Goal: Information Seeking & Learning: Learn about a topic

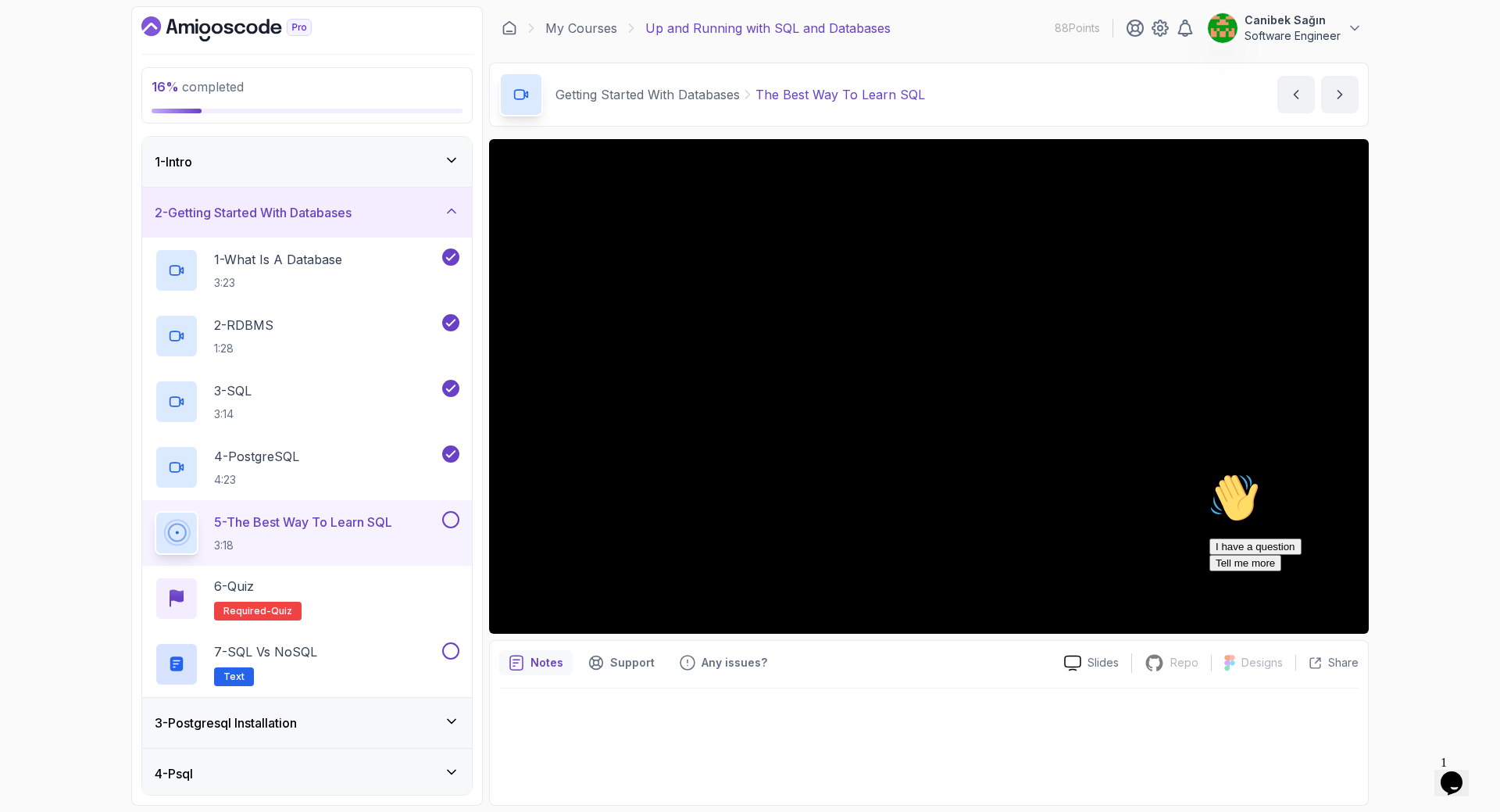
click at [1209, 473] on icon "Chat attention grabber" at bounding box center [1209, 473] width 0 height 0
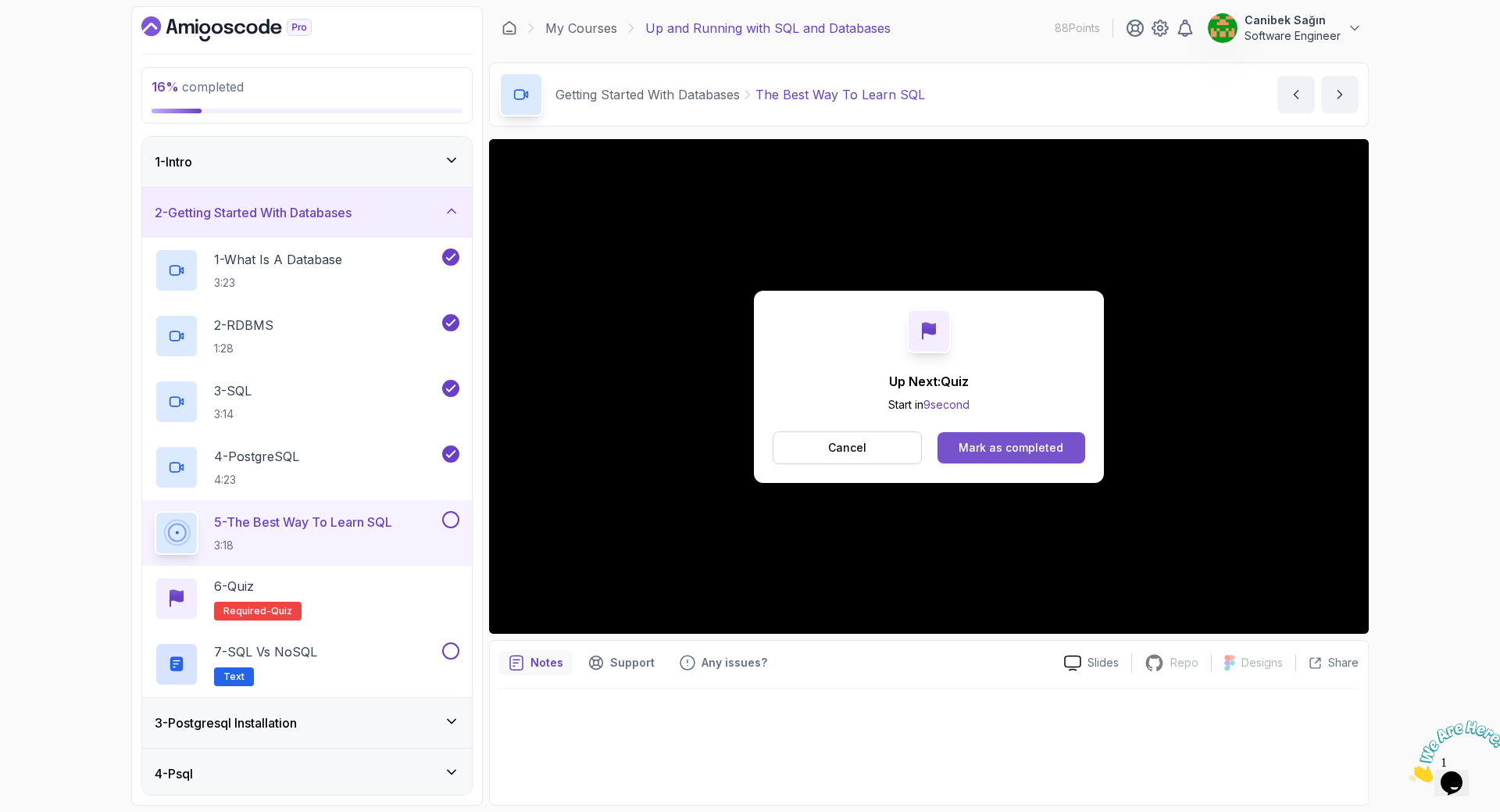
click at [1031, 449] on div "Mark as completed" at bounding box center [1011, 447] width 104 height 15
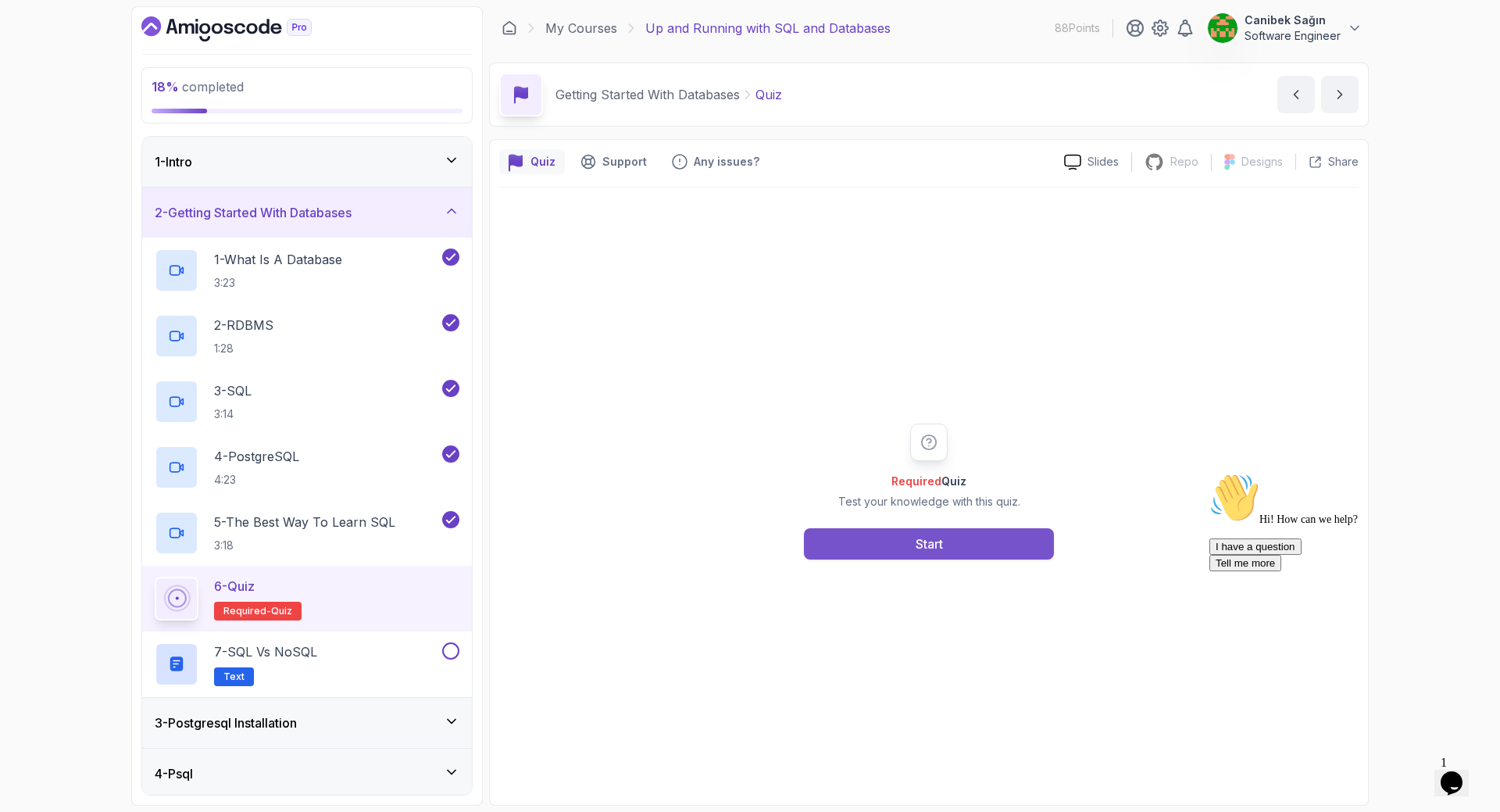
click at [935, 537] on div "Start" at bounding box center [929, 544] width 27 height 19
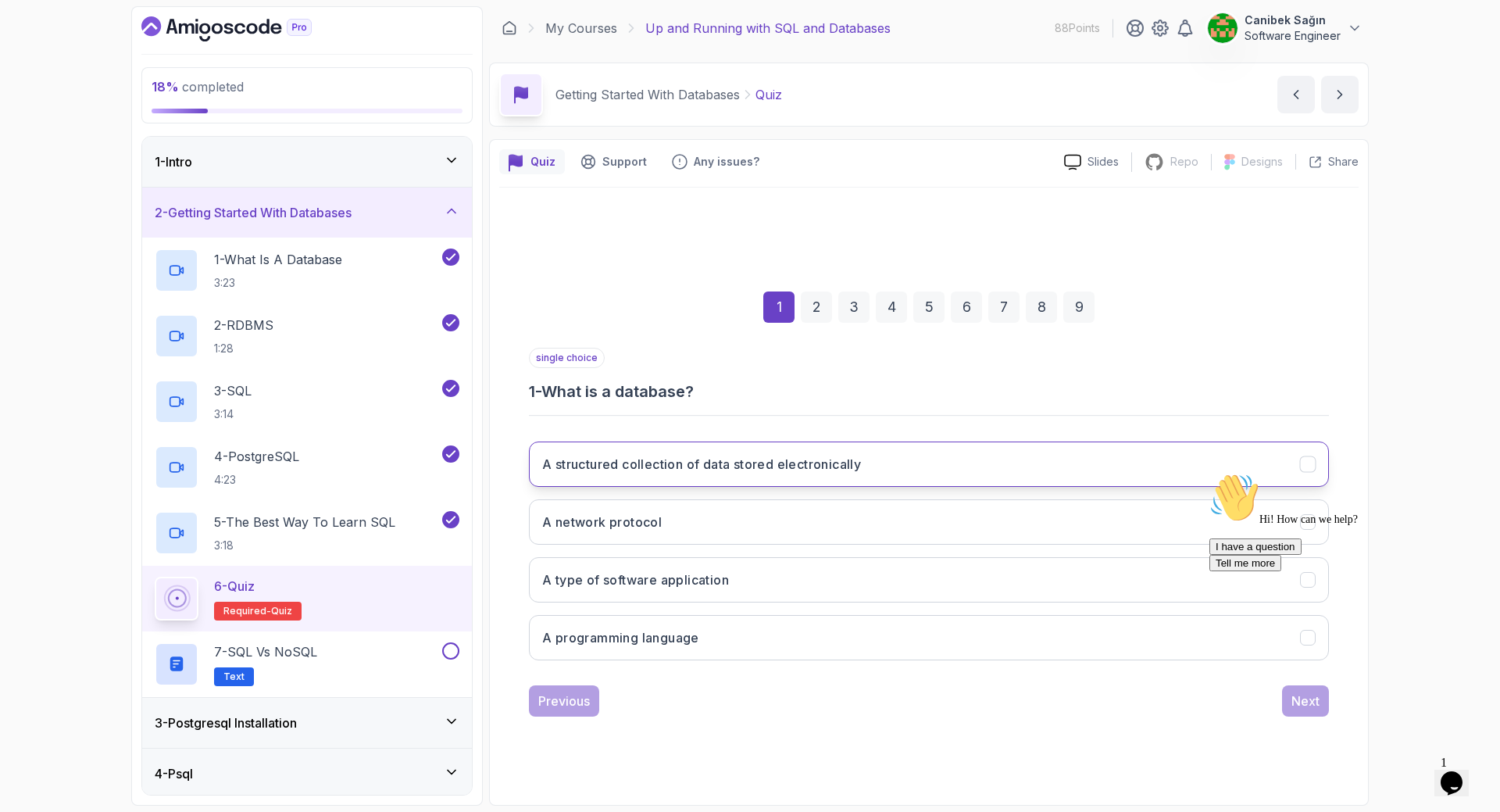
click at [784, 470] on h3 "A structured collection of data stored electronically" at bounding box center [701, 464] width 319 height 19
click at [1315, 571] on div "I have a question Tell me more" at bounding box center [1350, 555] width 281 height 32
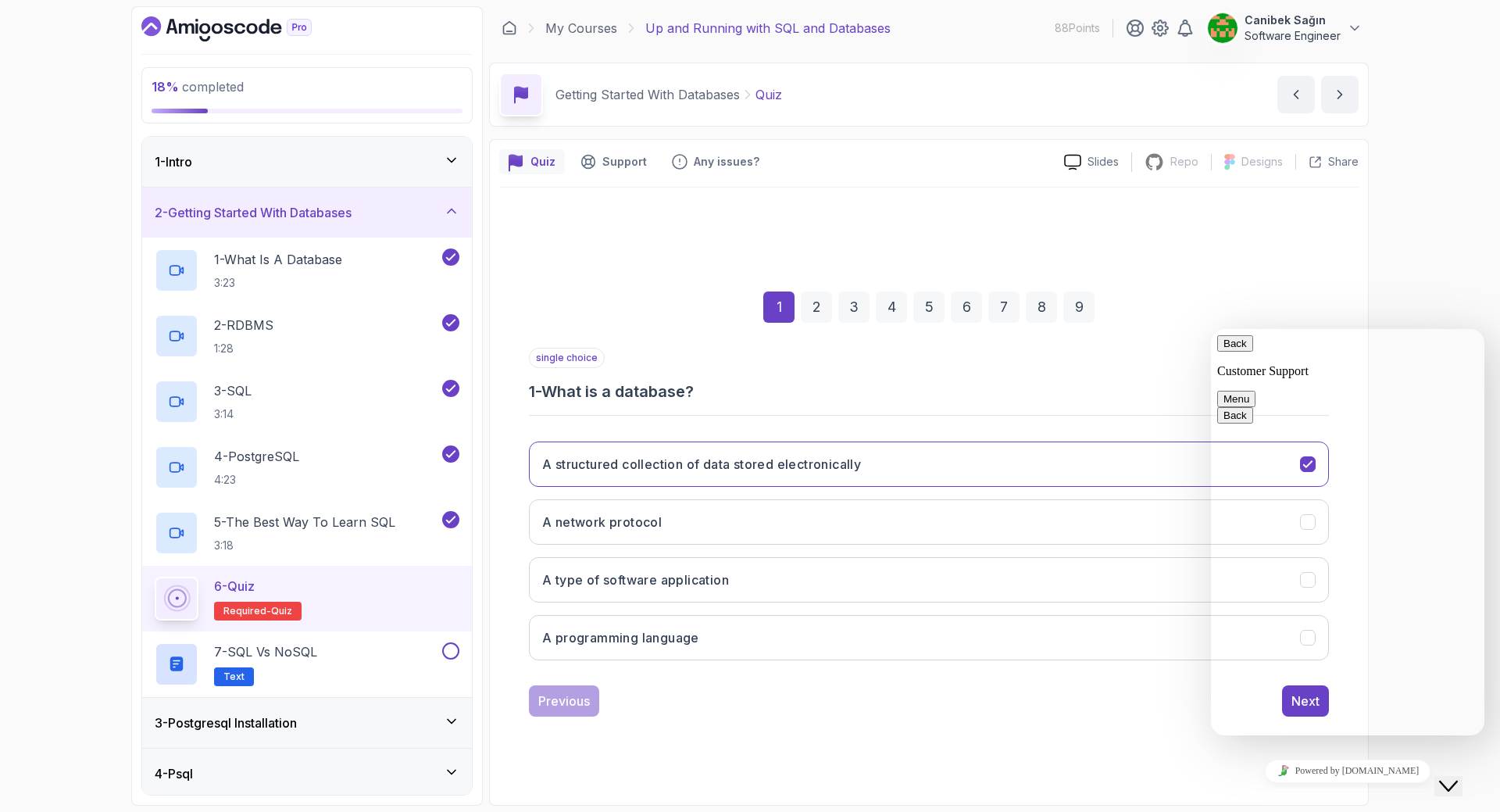
click at [1238, 351] on button "Back" at bounding box center [1235, 343] width 36 height 16
click at [1417, 281] on div "18 % completed 1 - Intro 2 - Getting Started With Databases 1 - What Is A Datab…" at bounding box center [750, 406] width 1500 height 812
click at [1457, 777] on icon "Close Chat This icon closes the chat window." at bounding box center [1448, 786] width 19 height 19
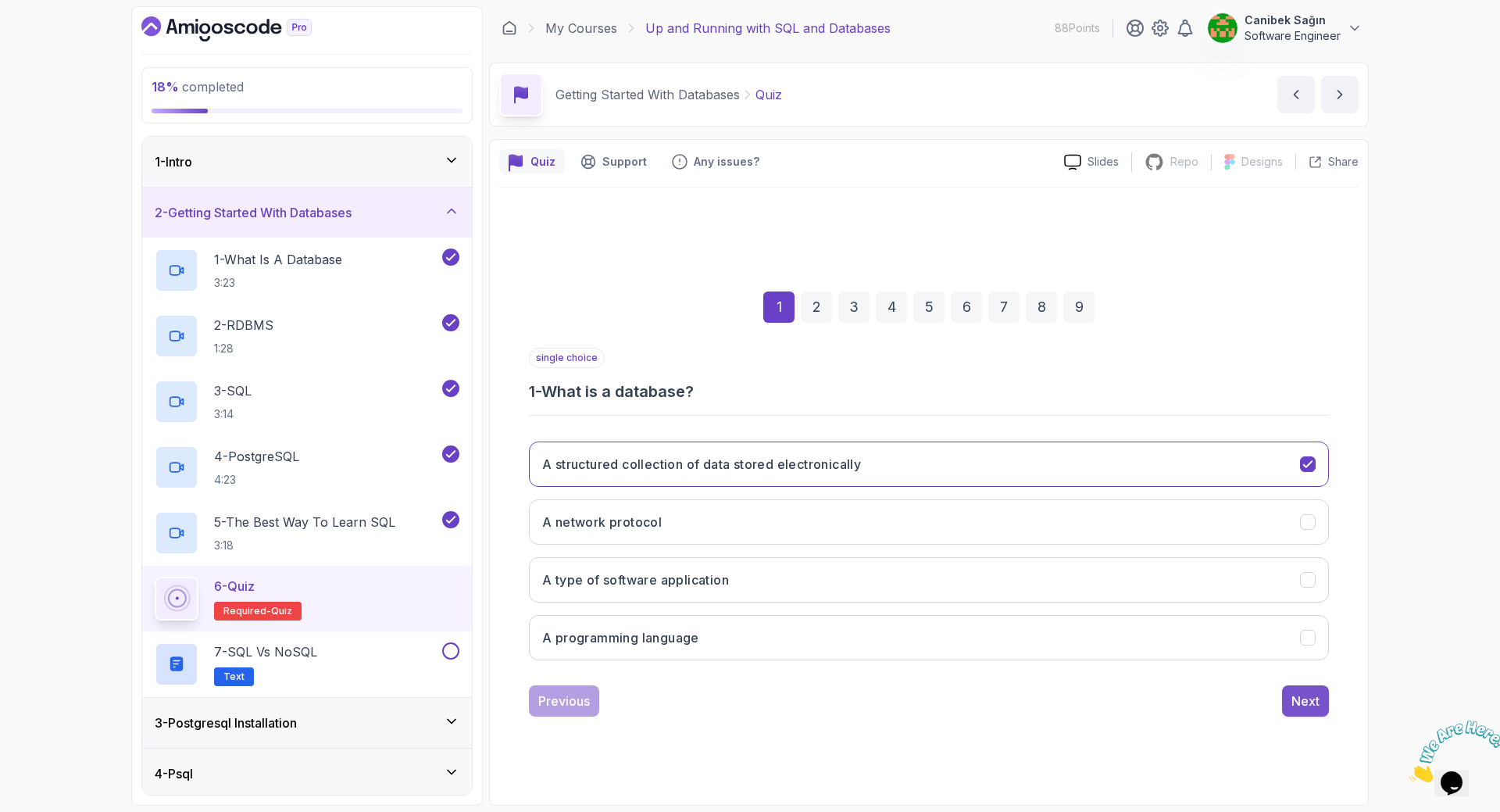
click at [1307, 700] on div "Next" at bounding box center [1305, 700] width 28 height 19
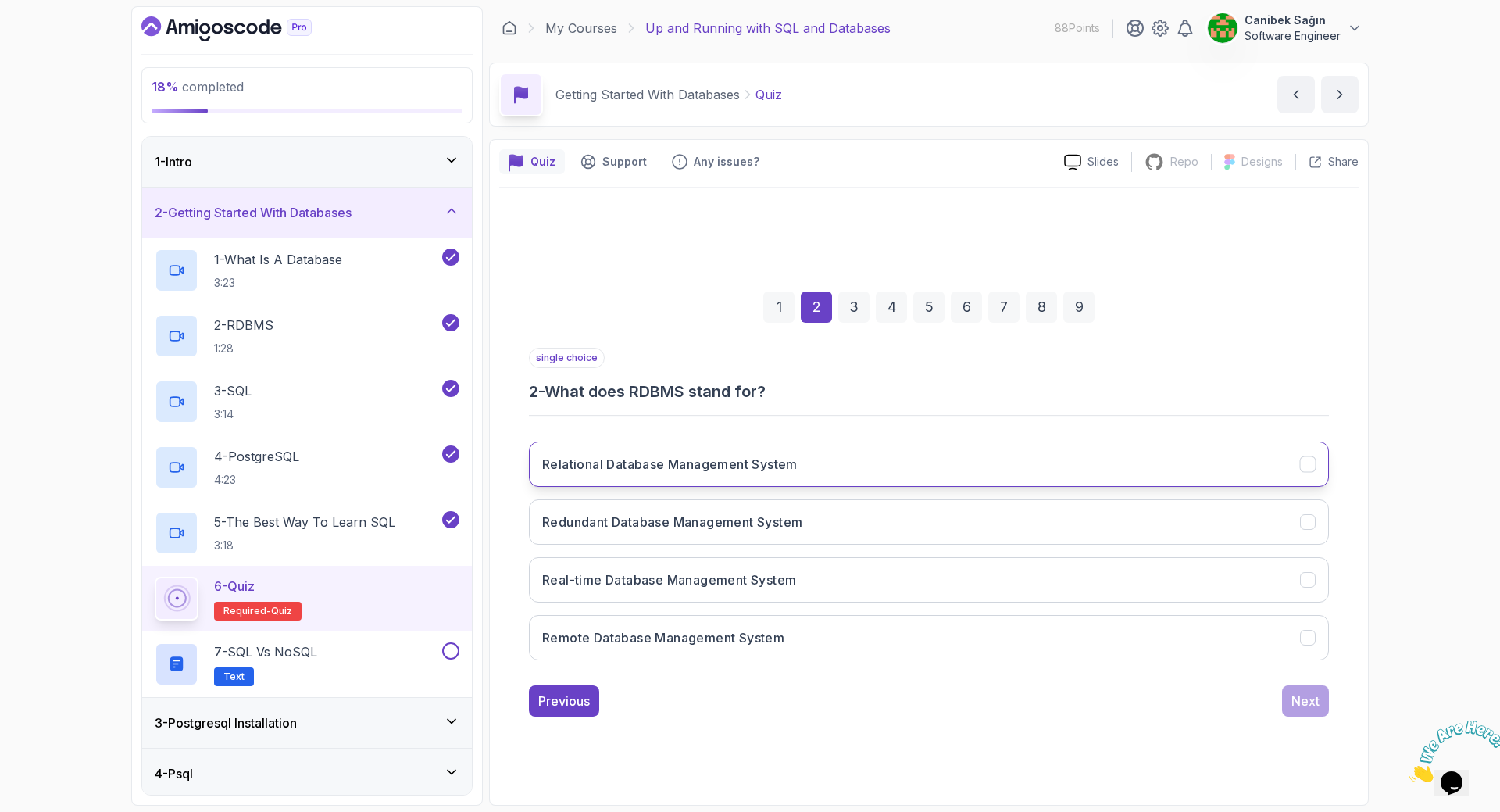
click at [675, 468] on h3 "Relational Database Management System" at bounding box center [670, 464] width 256 height 19
click at [1298, 698] on div "Next" at bounding box center [1305, 700] width 28 height 19
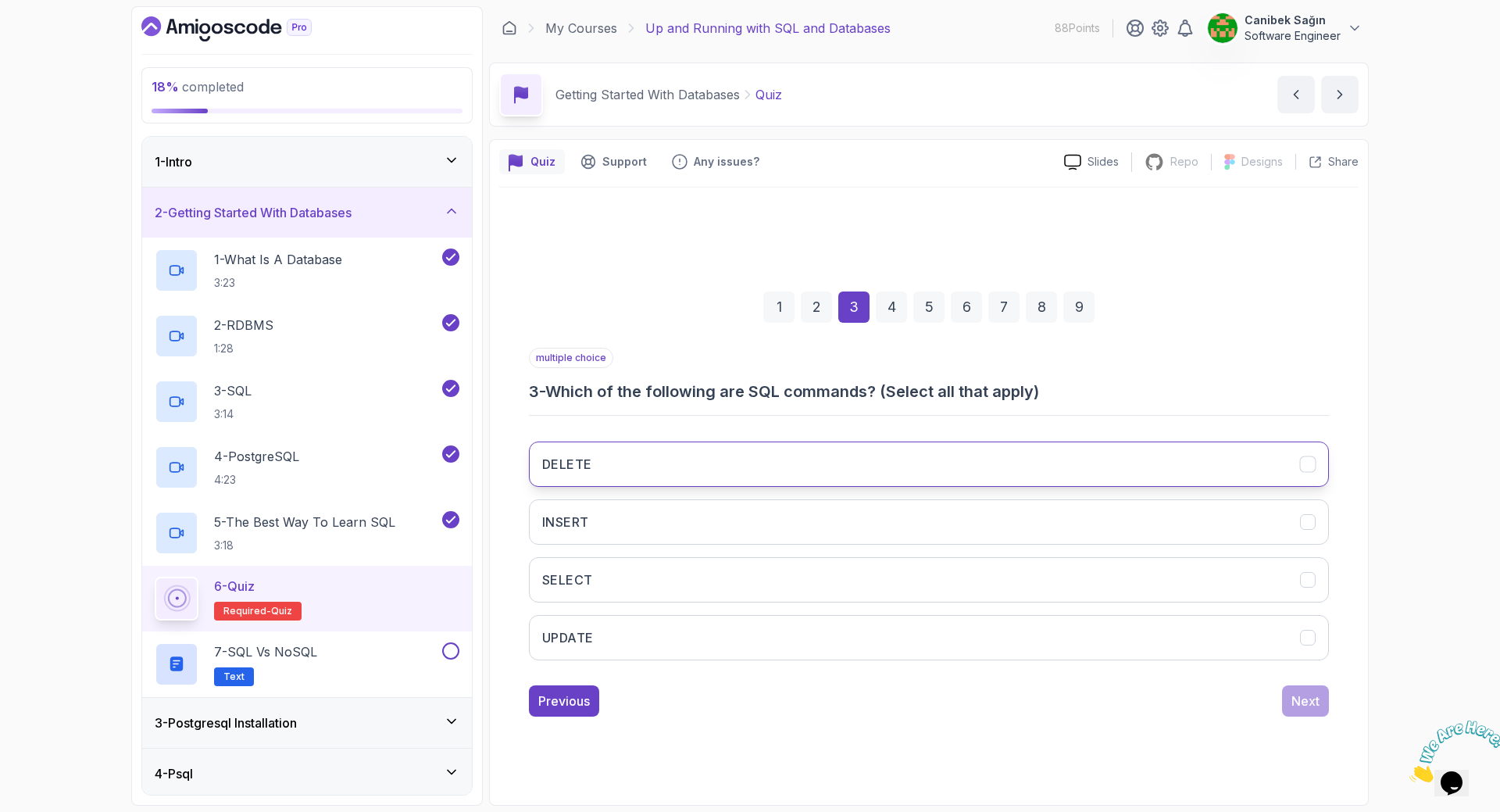
click at [617, 469] on button "DELETE" at bounding box center [928, 464] width 800 height 45
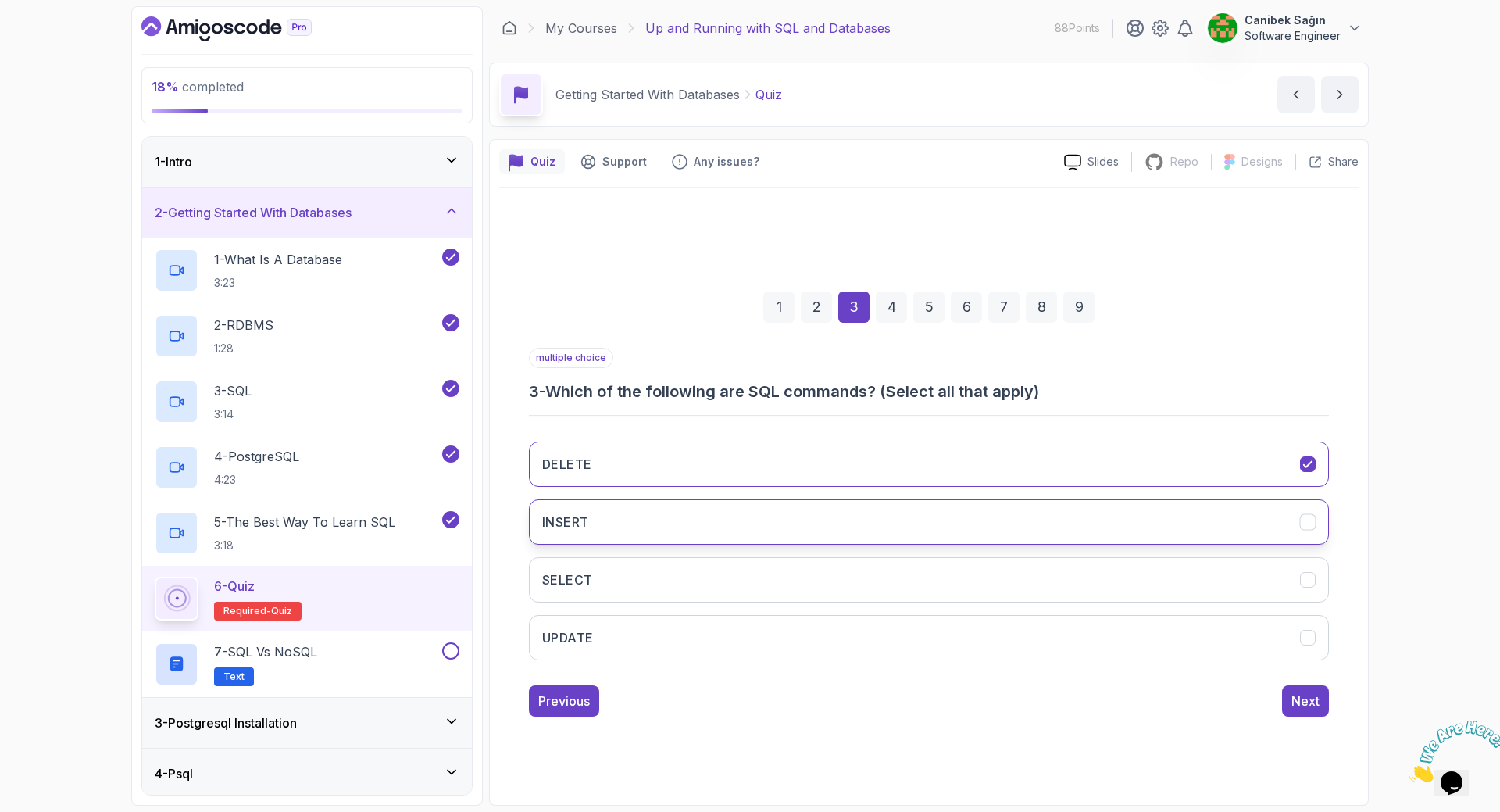
click at [619, 517] on button "INSERT" at bounding box center [928, 522] width 800 height 45
click at [614, 584] on button "SELECT" at bounding box center [928, 580] width 800 height 45
click at [1306, 639] on icon "UPDATE" at bounding box center [1308, 637] width 14 height 14
click at [1310, 707] on div "Next" at bounding box center [1305, 700] width 28 height 19
click at [785, 528] on button "Oracle Database" at bounding box center [928, 522] width 800 height 45
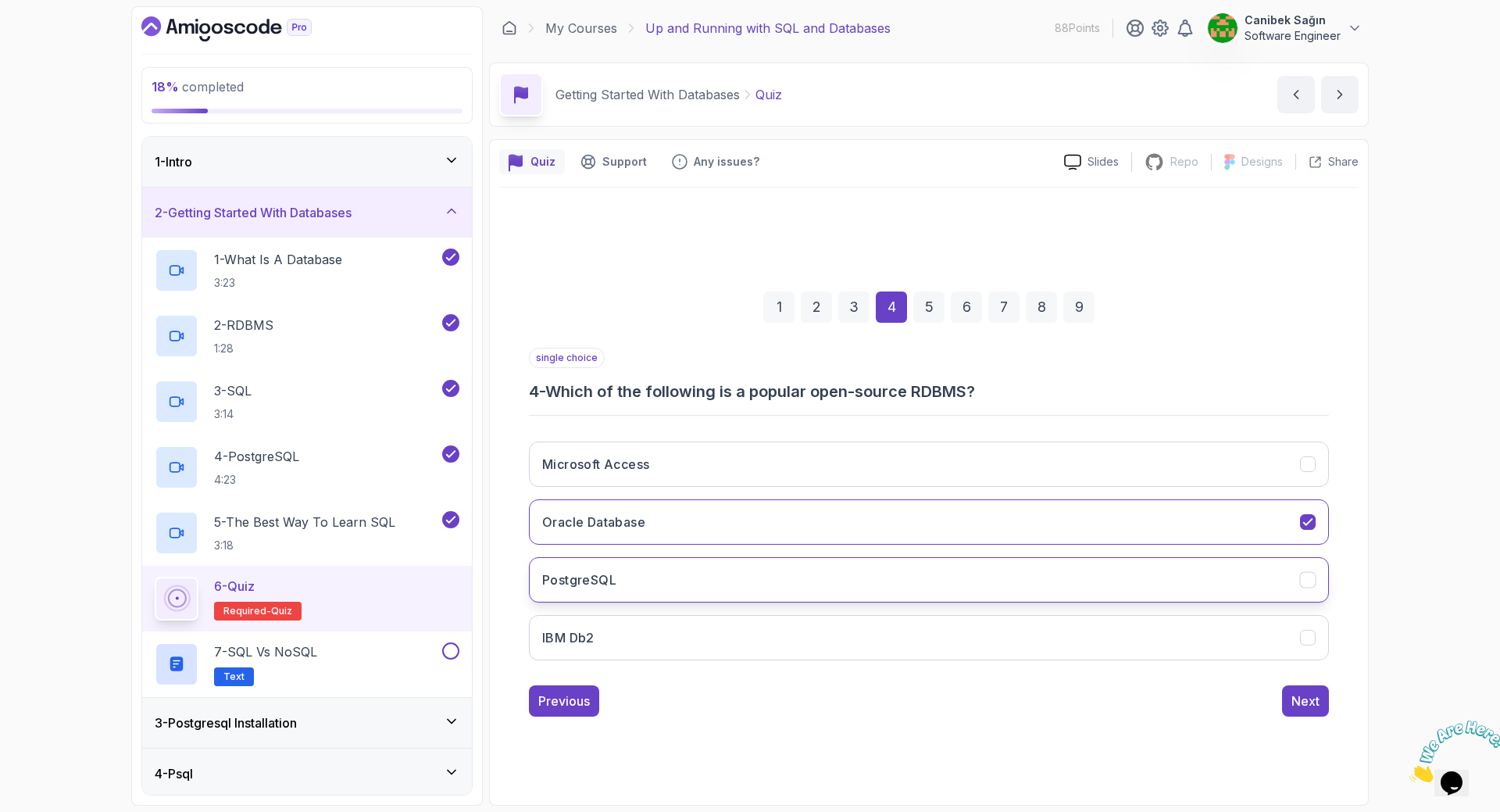
click at [780, 580] on button "PostgreSQL" at bounding box center [928, 580] width 800 height 45
click at [1309, 523] on icon "Oracle Database" at bounding box center [1307, 521] width 9 height 6
click at [1305, 576] on icon "PostgreSQL" at bounding box center [1308, 580] width 14 height 14
click at [1316, 702] on div "Next" at bounding box center [1305, 700] width 28 height 19
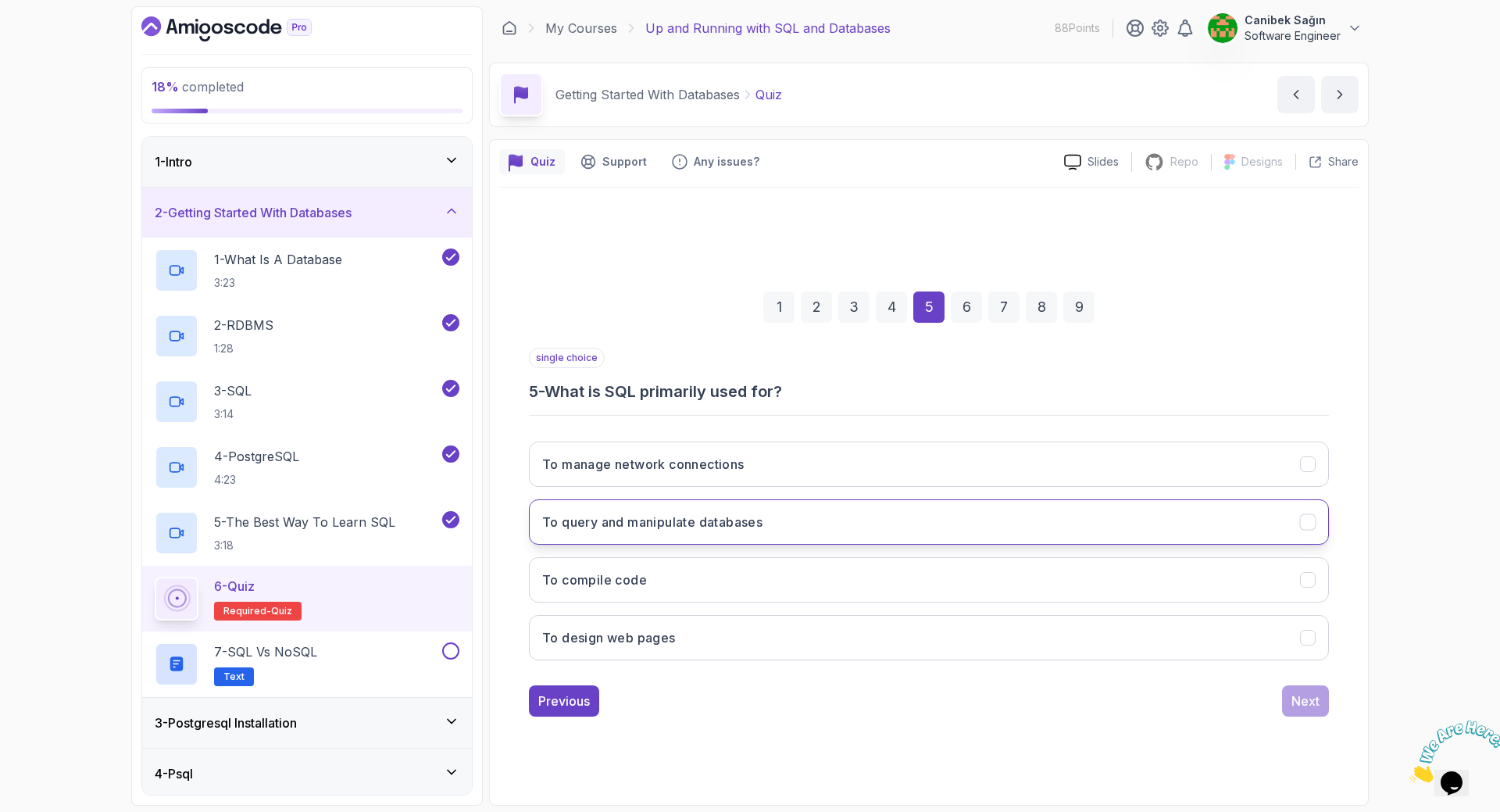
click at [716, 532] on button "To query and manipulate databases" at bounding box center [928, 522] width 800 height 45
click at [1308, 705] on div "Next" at bounding box center [1305, 700] width 28 height 19
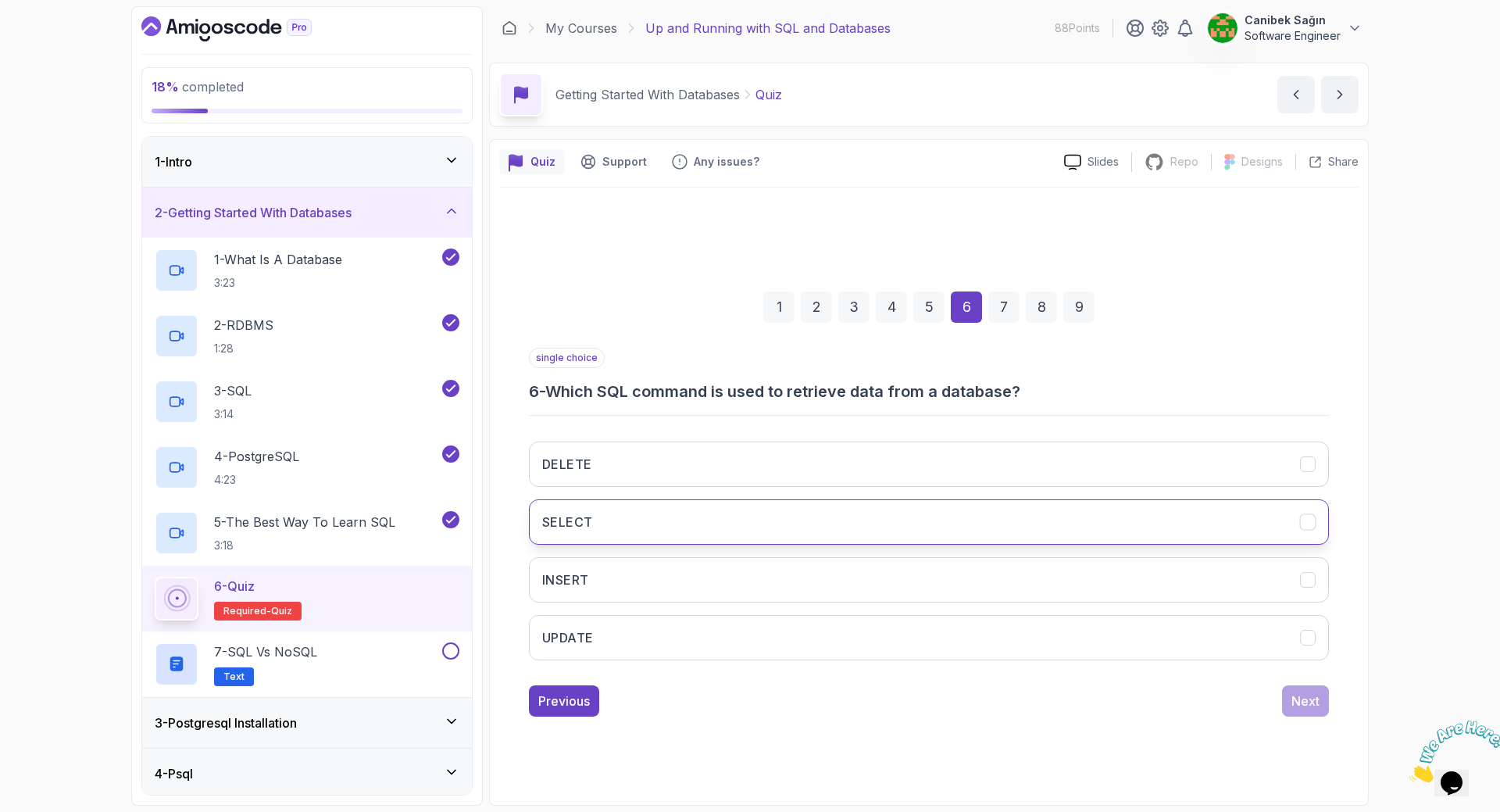
click at [1305, 519] on icon "SELECT" at bounding box center [1308, 522] width 14 height 14
click at [1324, 582] on button "INSERT" at bounding box center [928, 580] width 800 height 45
click at [1309, 526] on icon "SELECT" at bounding box center [1308, 522] width 14 height 14
click at [1309, 698] on div "Next" at bounding box center [1305, 700] width 28 height 19
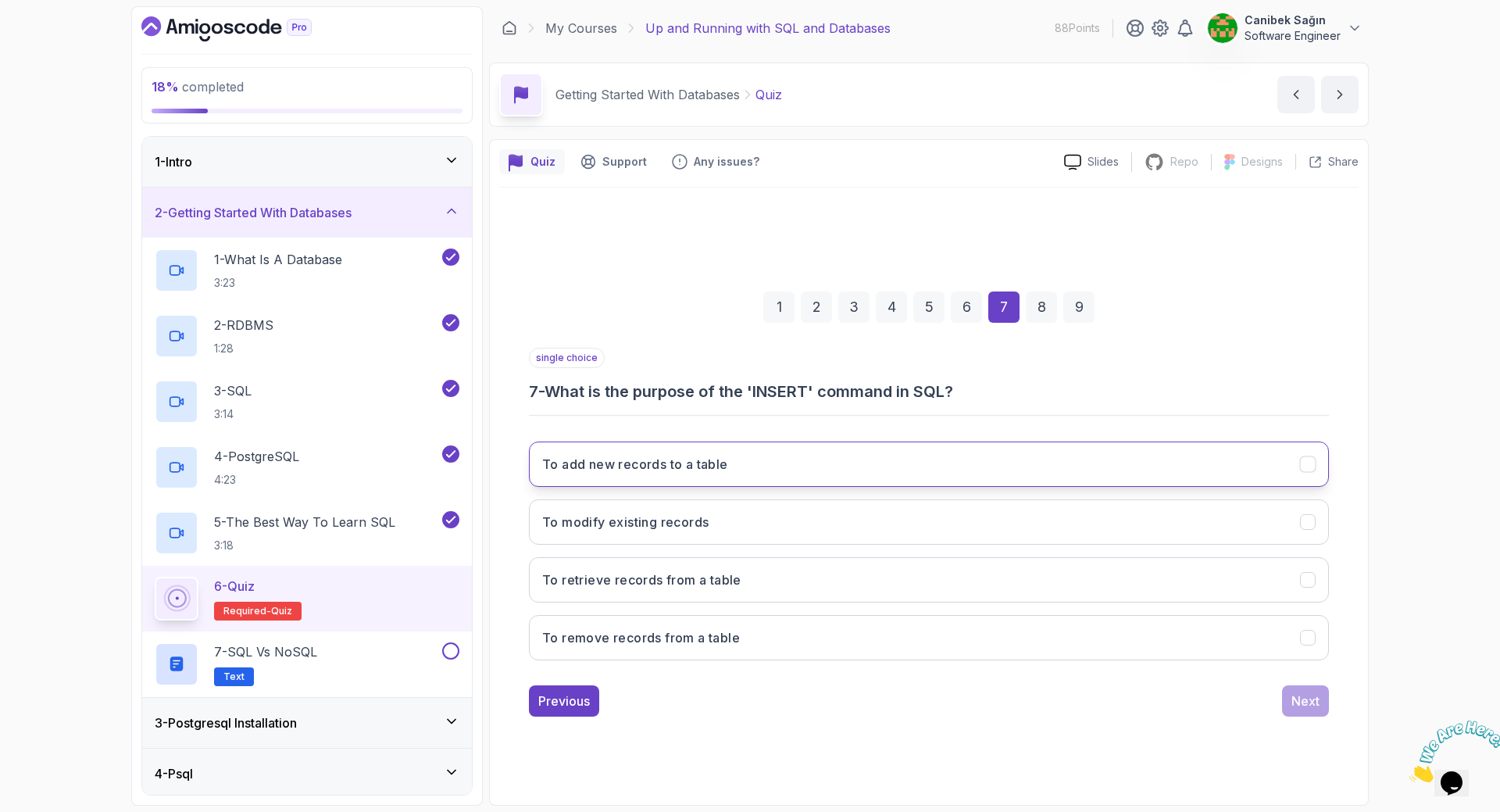
click at [1006, 468] on button "To add new records to a table" at bounding box center [928, 464] width 800 height 45
click at [1311, 701] on div "Next" at bounding box center [1305, 700] width 28 height 19
click at [944, 445] on button "Open-source and free to use" at bounding box center [928, 464] width 800 height 45
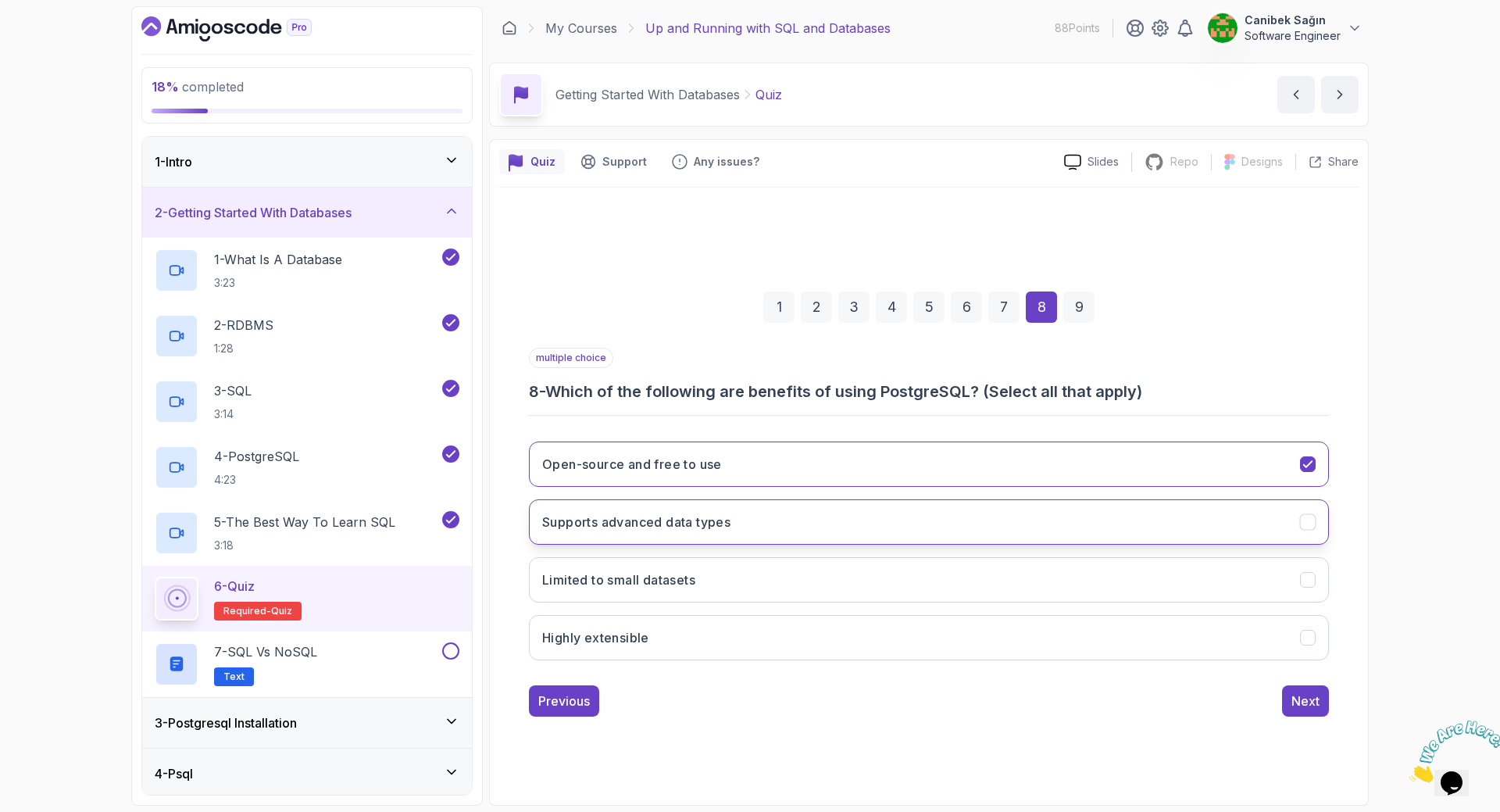
click at [1306, 519] on icon "Supports advanced data types" at bounding box center [1308, 522] width 14 height 14
click at [1303, 643] on icon "Highly extensible" at bounding box center [1308, 637] width 14 height 14
click at [1315, 700] on div "Next" at bounding box center [1305, 700] width 28 height 19
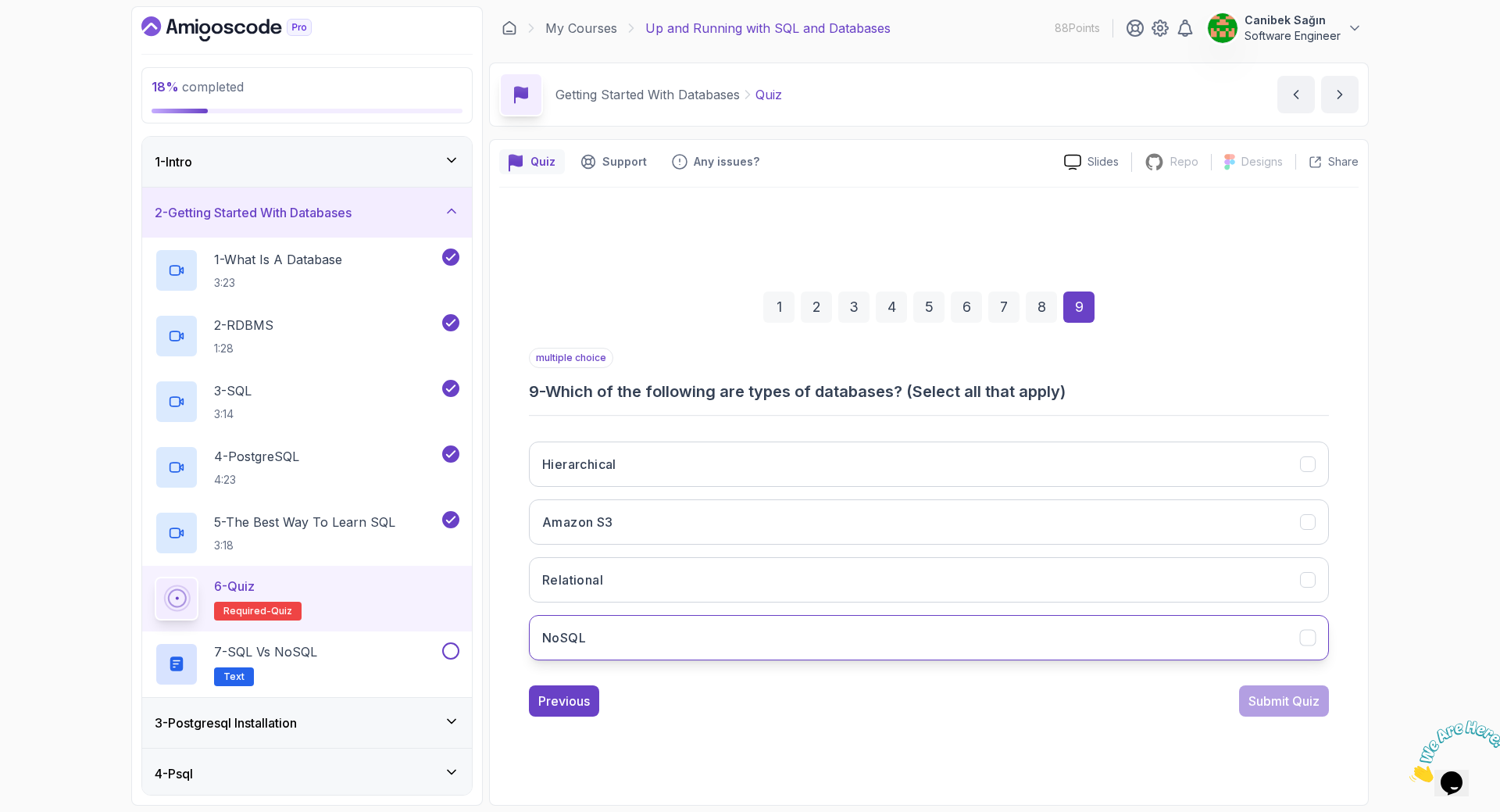
click at [1315, 639] on icon "NoSQL" at bounding box center [1308, 637] width 14 height 14
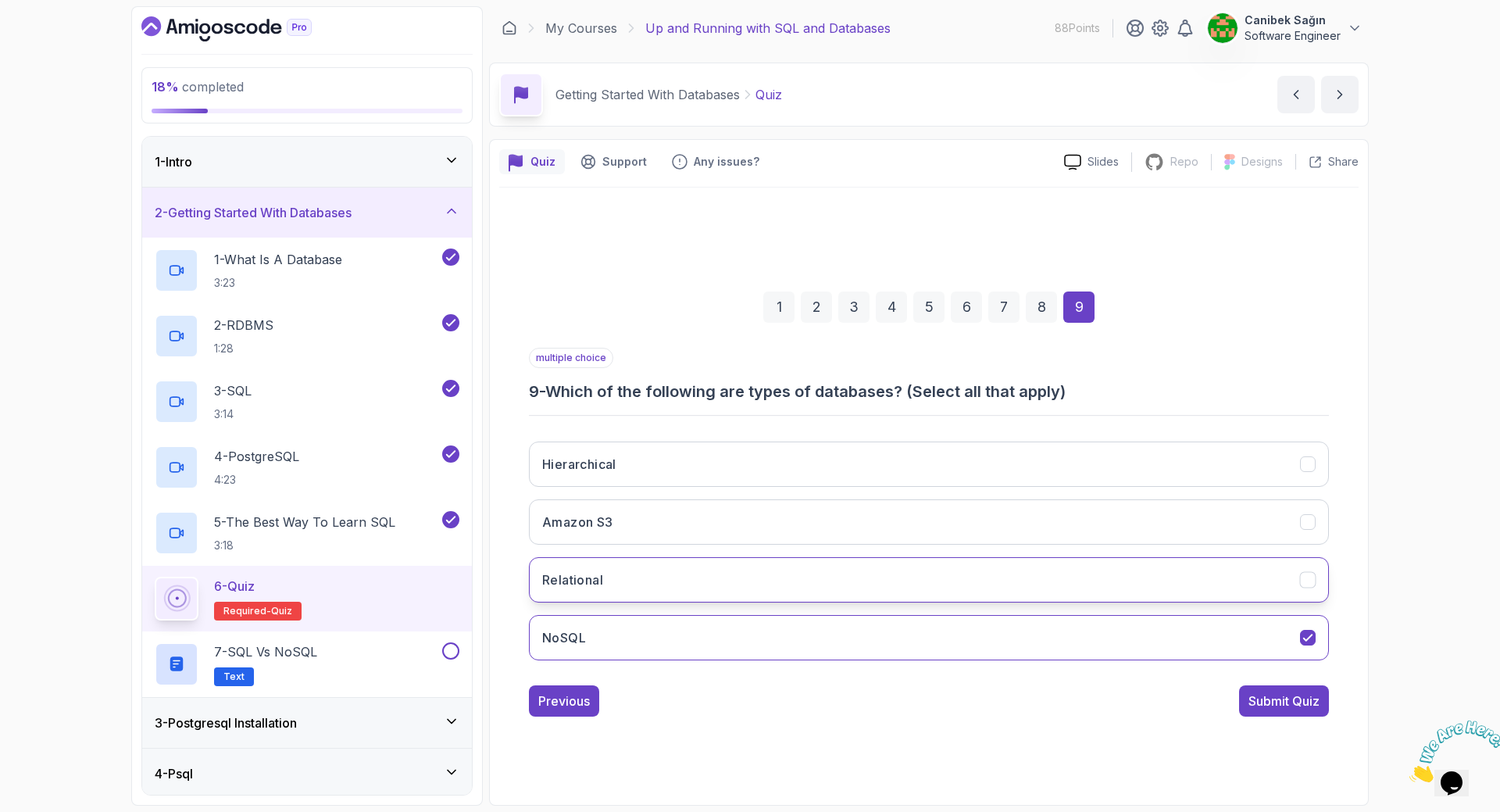
click at [1307, 587] on icon "Relational" at bounding box center [1308, 580] width 14 height 14
click at [1304, 465] on icon "Hierarchical" at bounding box center [1307, 464] width 9 height 6
click at [1313, 698] on div "Submit Quiz" at bounding box center [1284, 700] width 71 height 19
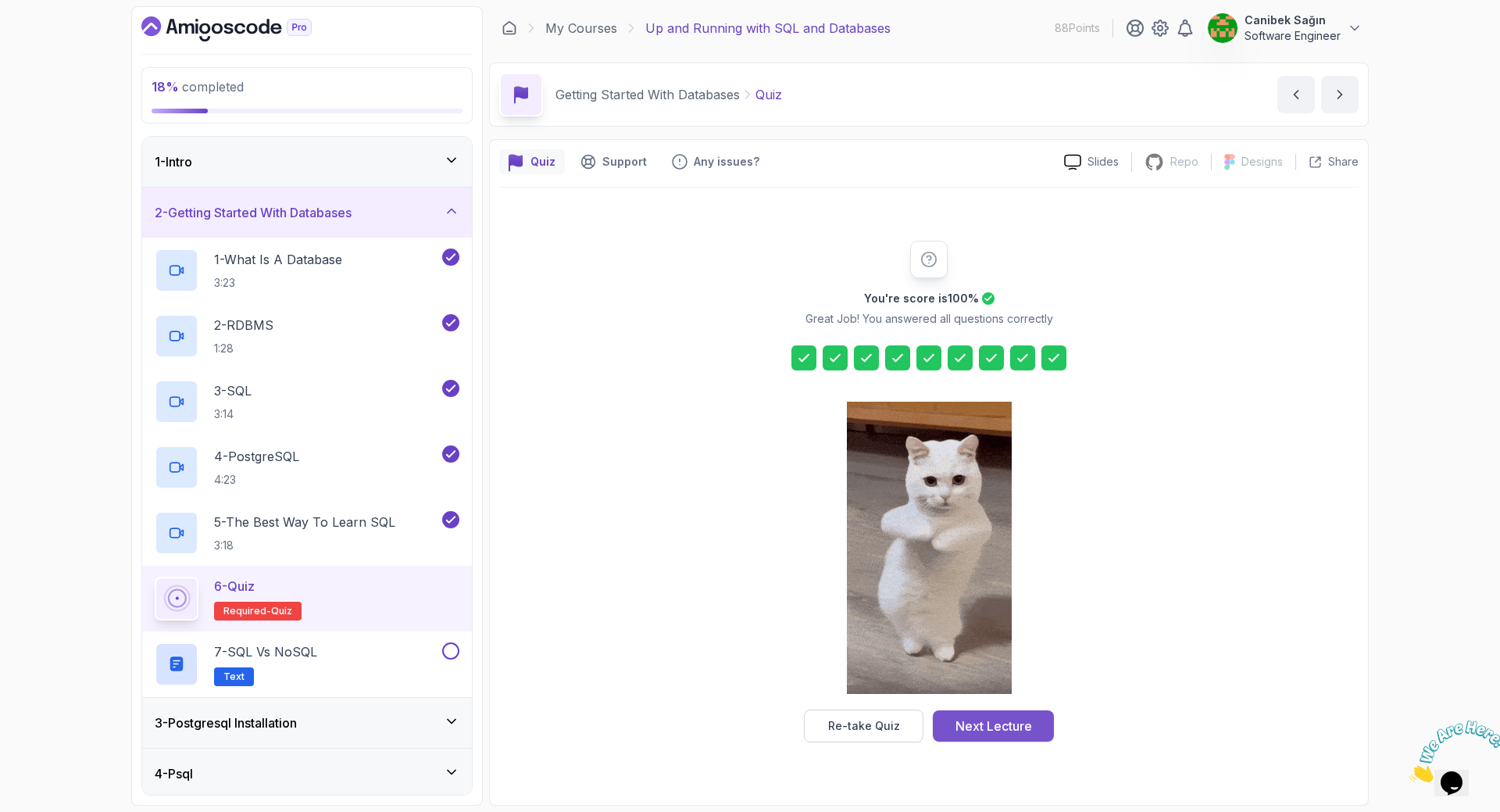
click at [1001, 718] on div "Next Lecture" at bounding box center [993, 726] width 77 height 19
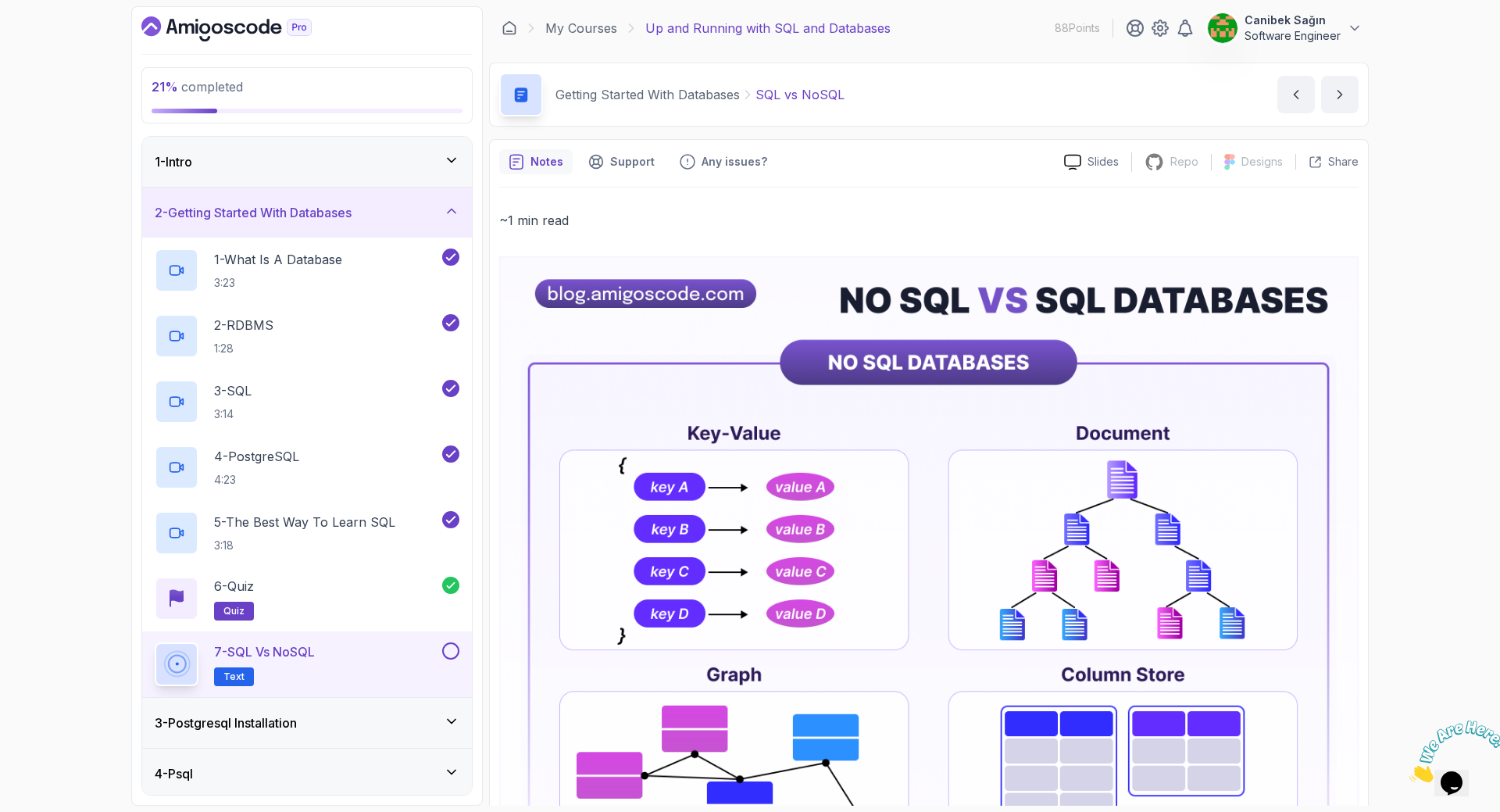
click at [815, 87] on p "SQL vs NoSQL" at bounding box center [800, 95] width 89 height 19
click at [366, 606] on div "6 - Quiz quiz" at bounding box center [298, 598] width 287 height 44
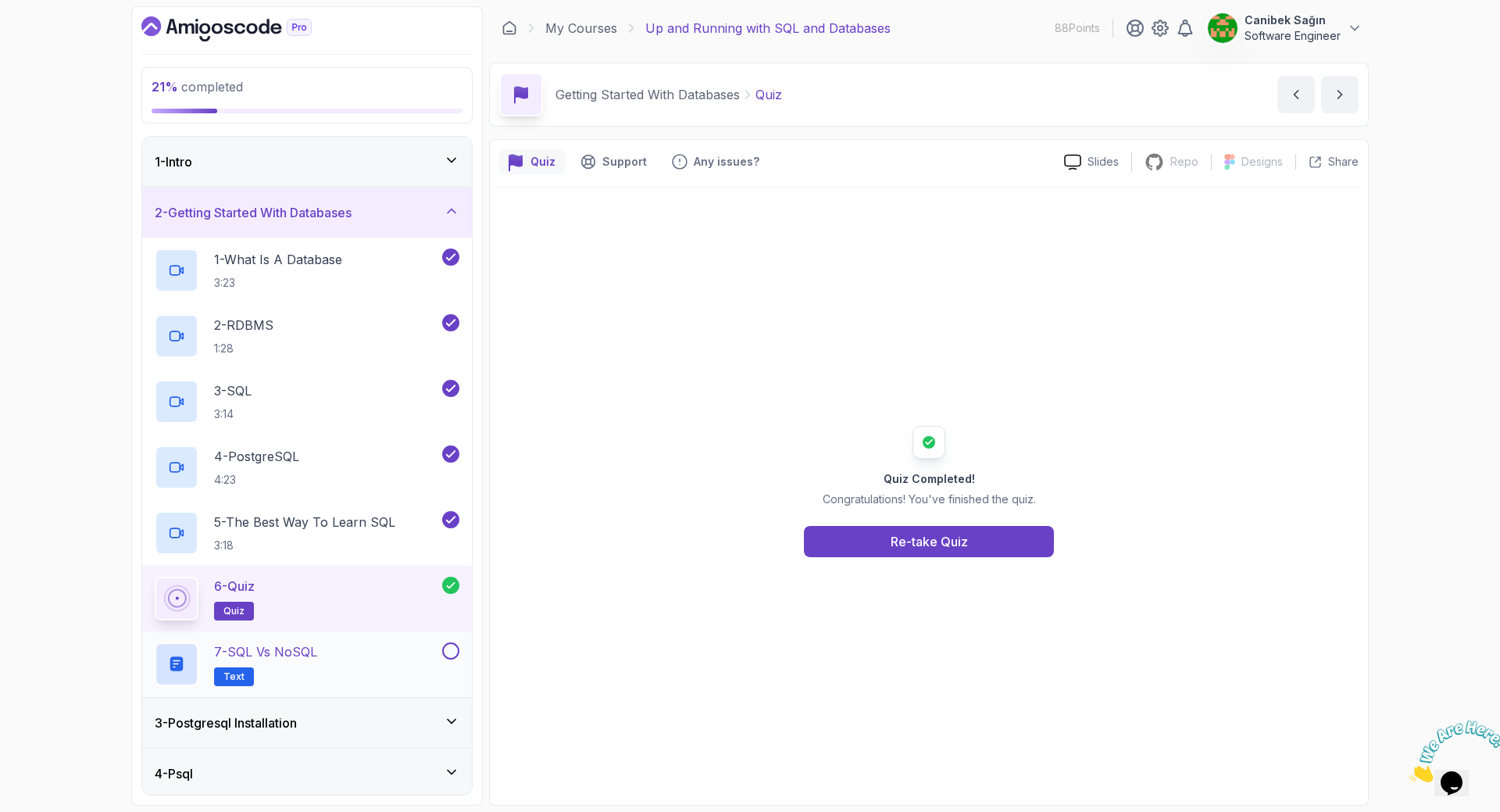
click at [346, 654] on div "7 - SQL vs NoSQL Text" at bounding box center [297, 663] width 285 height 44
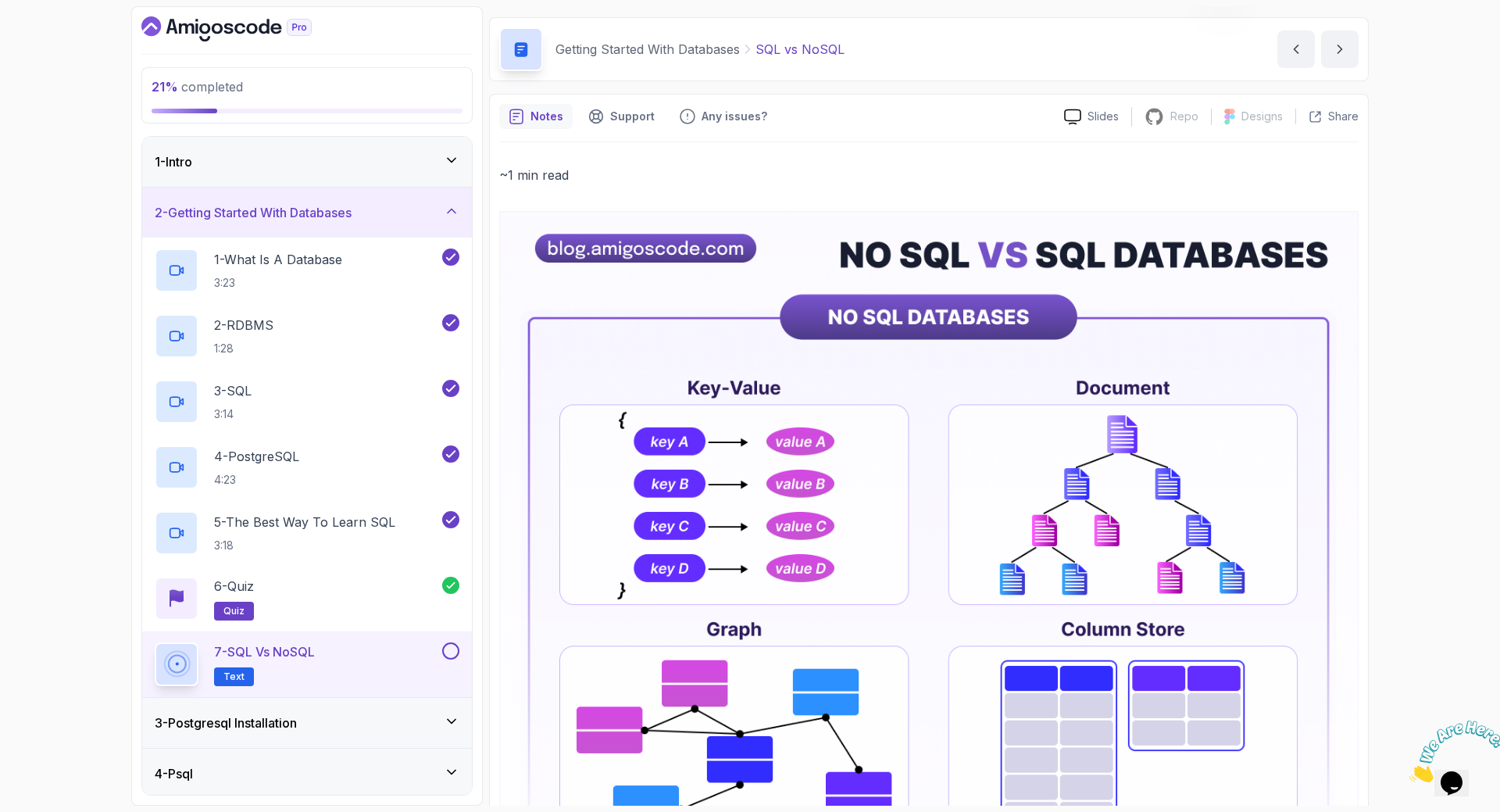
scroll to position [26, 0]
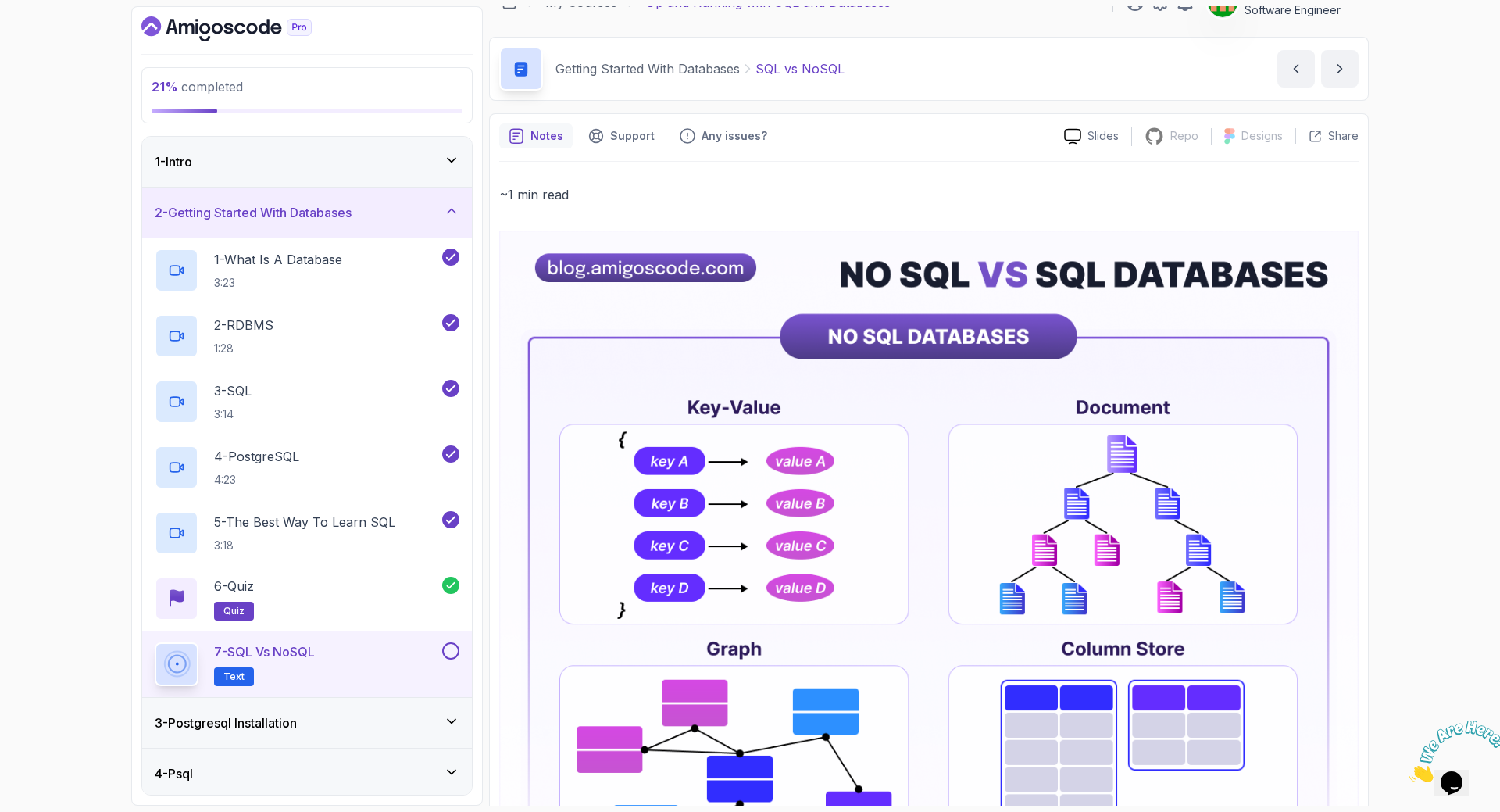
click at [443, 649] on button at bounding box center [450, 650] width 17 height 17
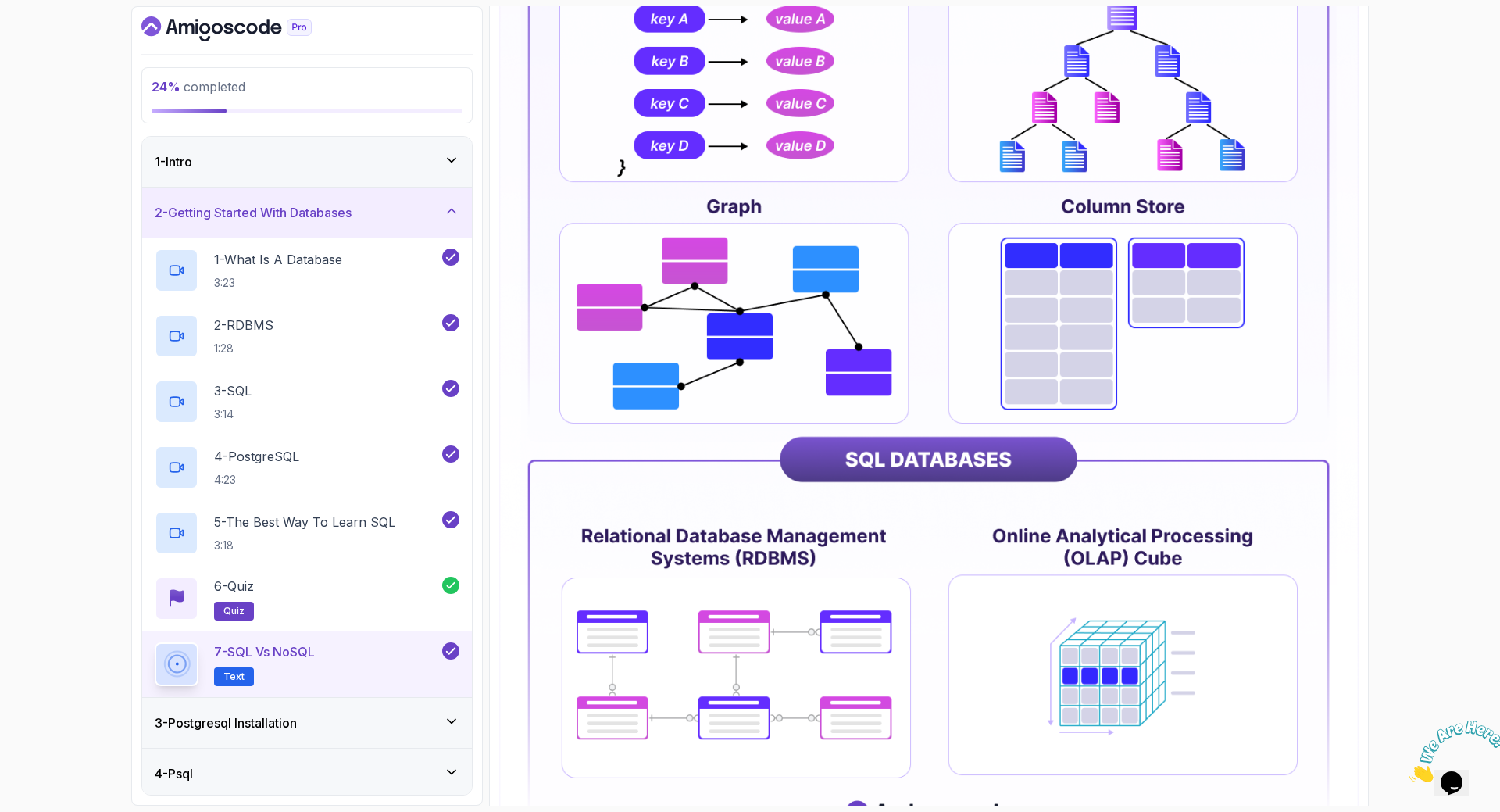
scroll to position [573, 0]
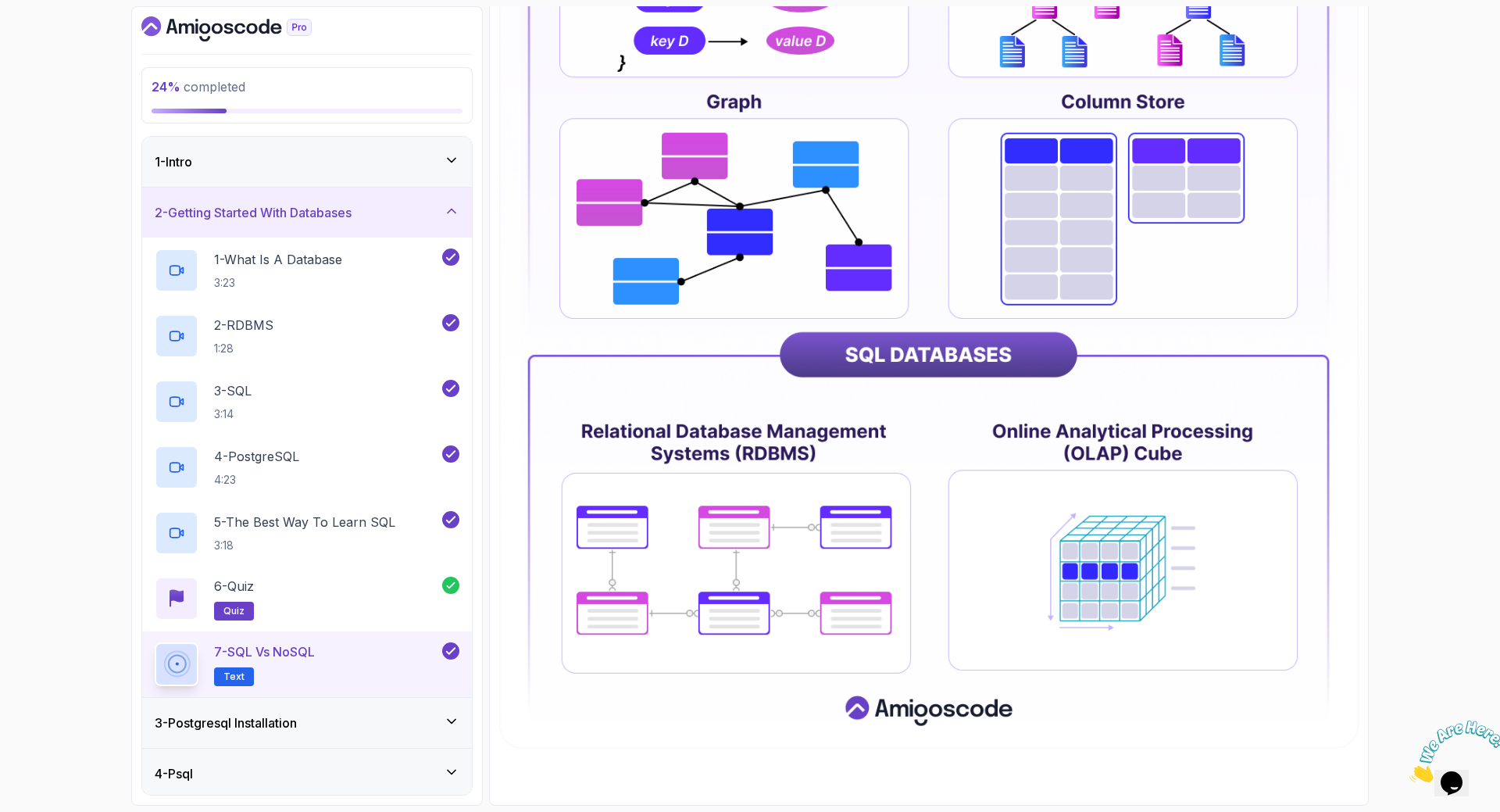
click at [323, 727] on div "3 - Postgresql Installation" at bounding box center [307, 722] width 304 height 19
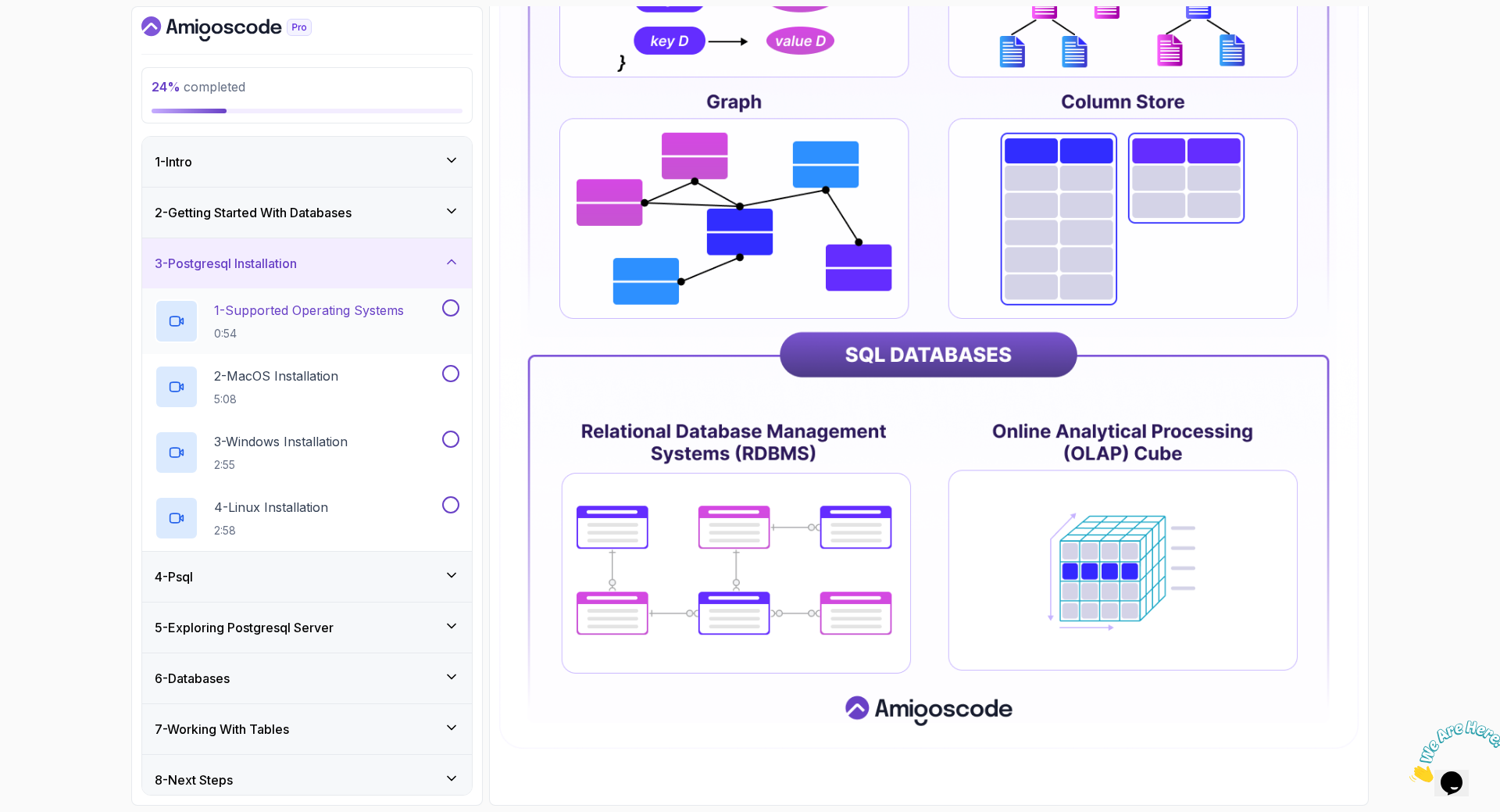
click at [323, 306] on p "1 - Supported Operating Systems" at bounding box center [309, 310] width 190 height 19
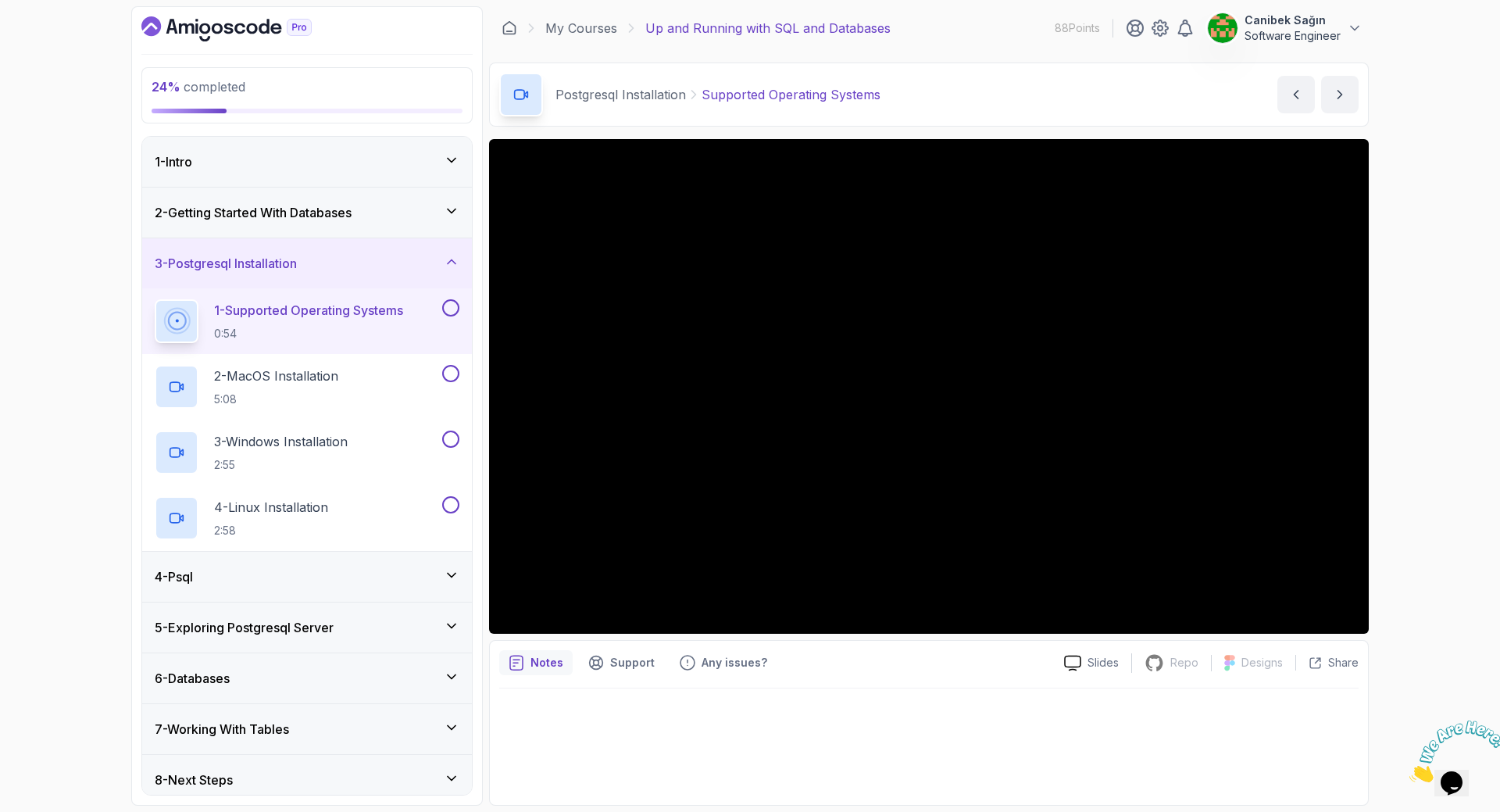
click at [366, 583] on div "4 - Psql" at bounding box center [307, 576] width 304 height 19
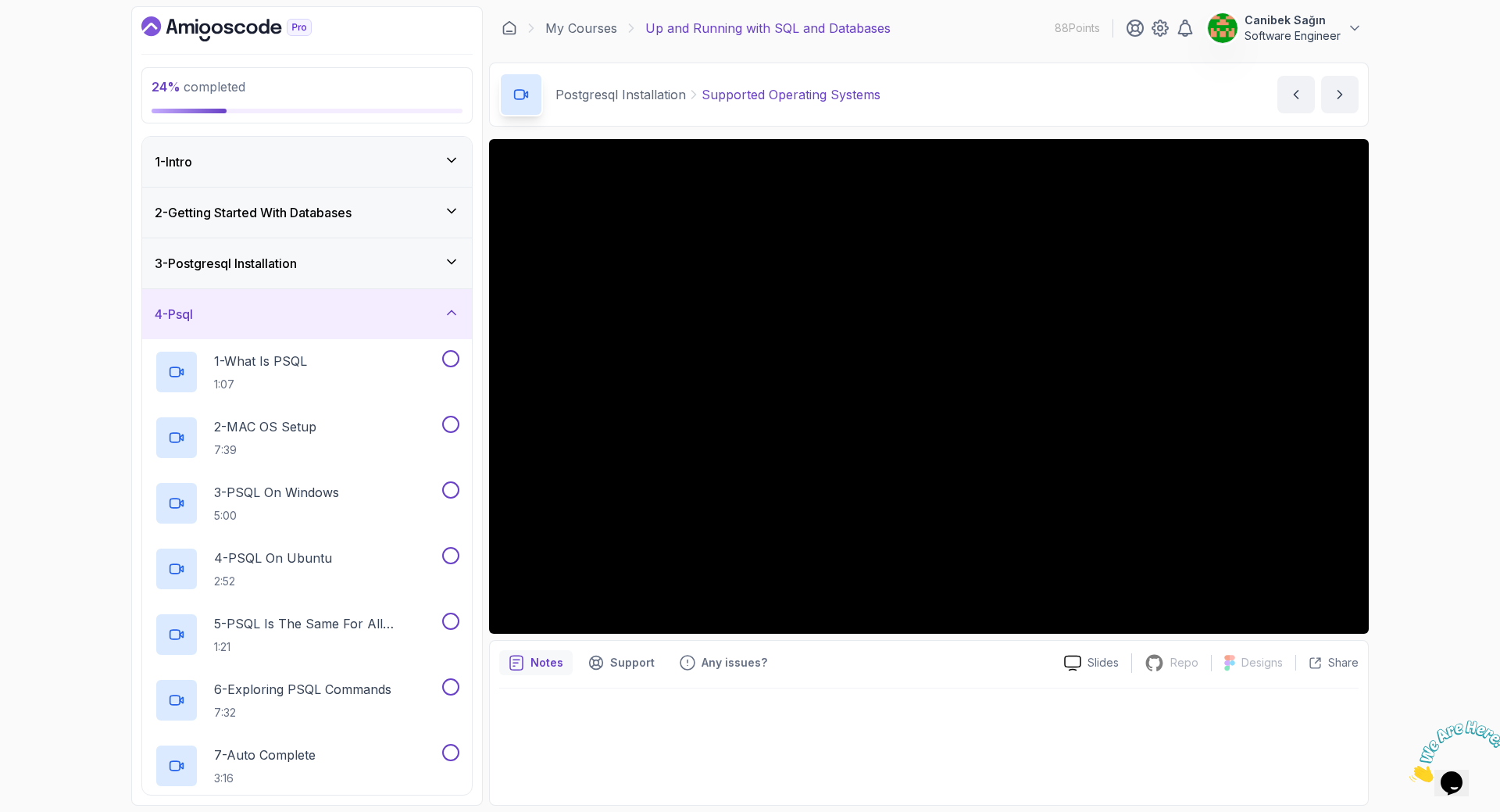
click at [380, 318] on div "4 - Psql" at bounding box center [307, 313] width 304 height 19
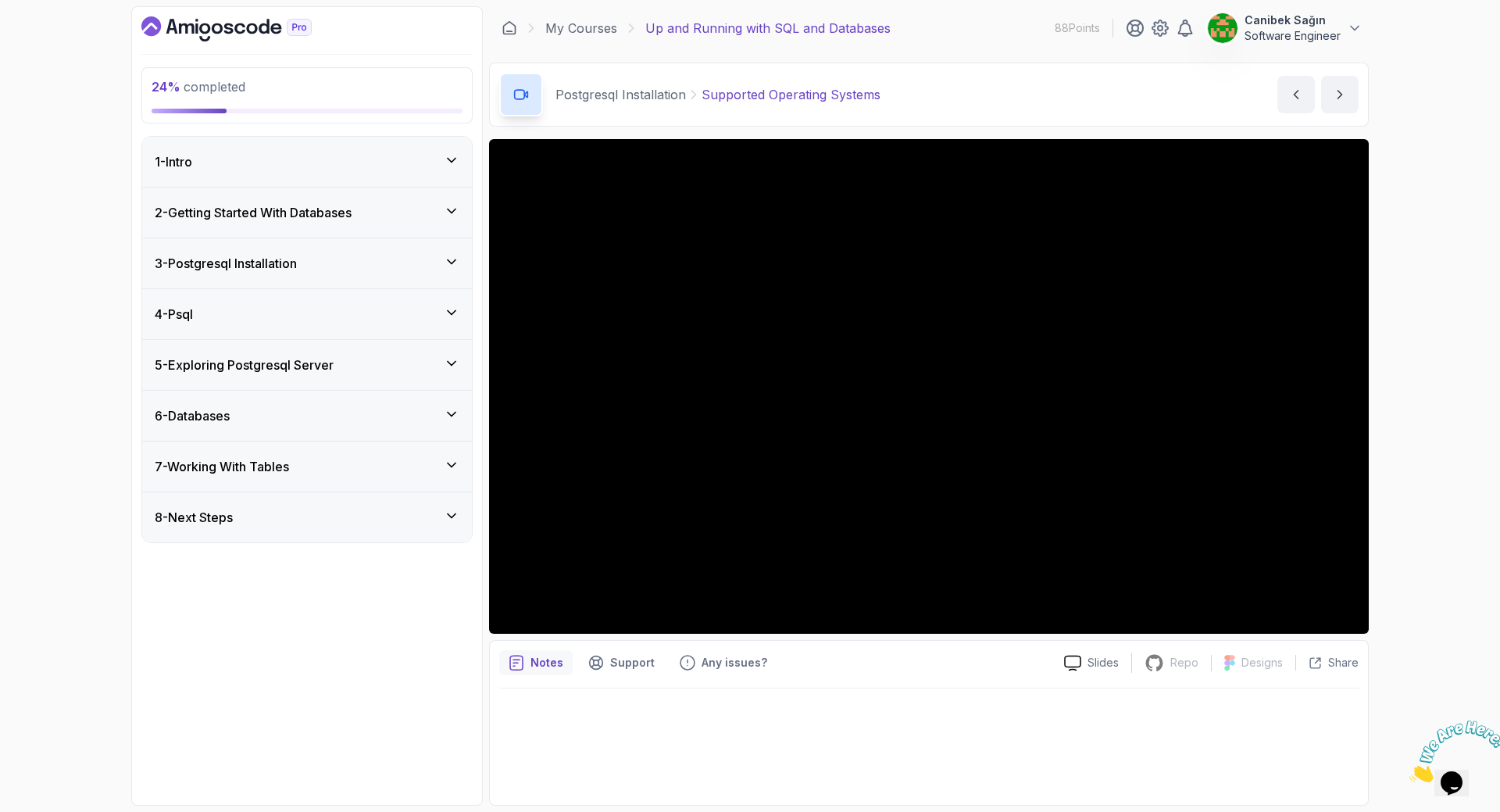
click at [392, 266] on div "3 - Postgresql Installation" at bounding box center [307, 263] width 304 height 19
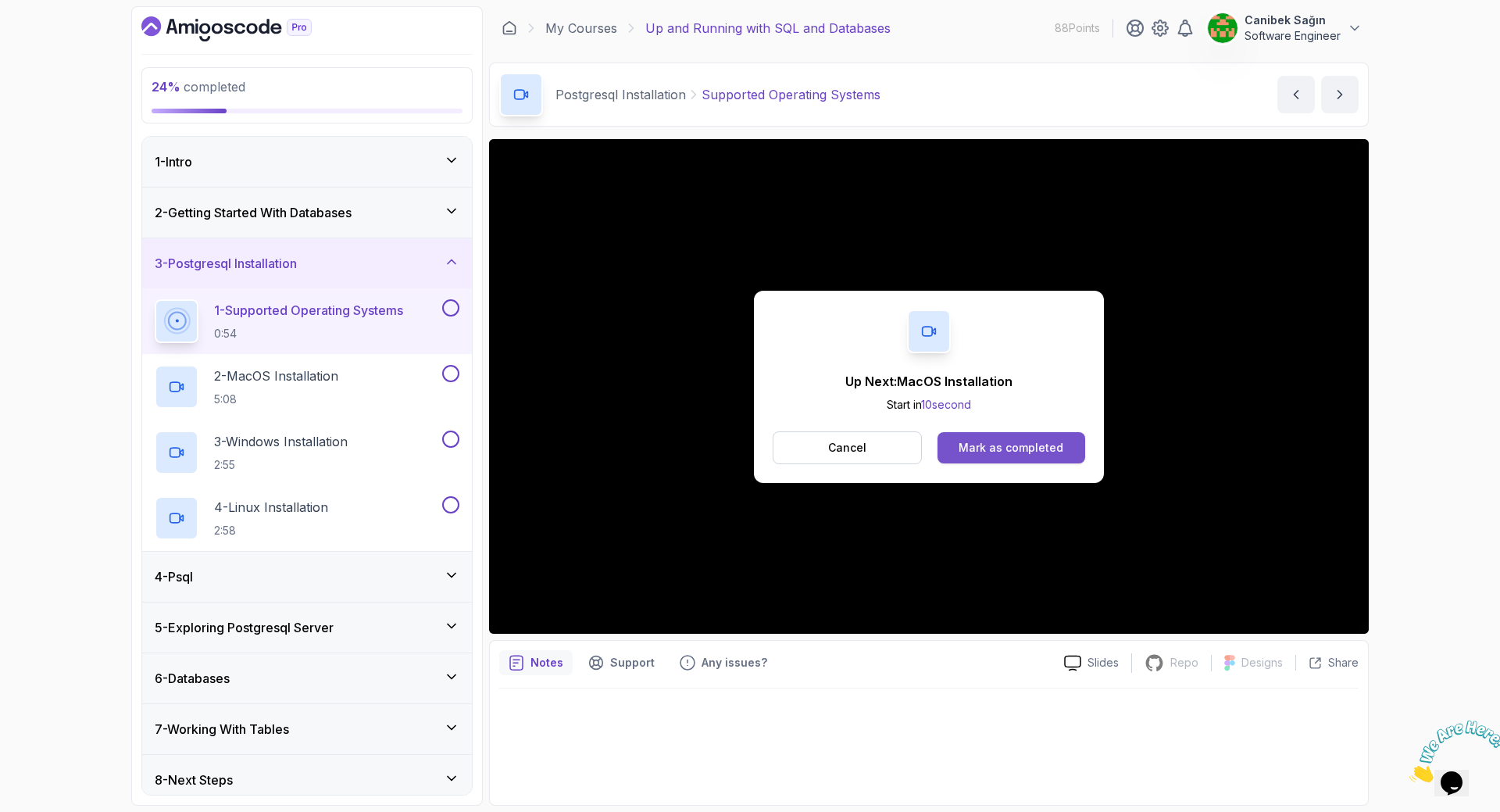
click at [1016, 451] on div "Mark as completed" at bounding box center [1011, 447] width 104 height 15
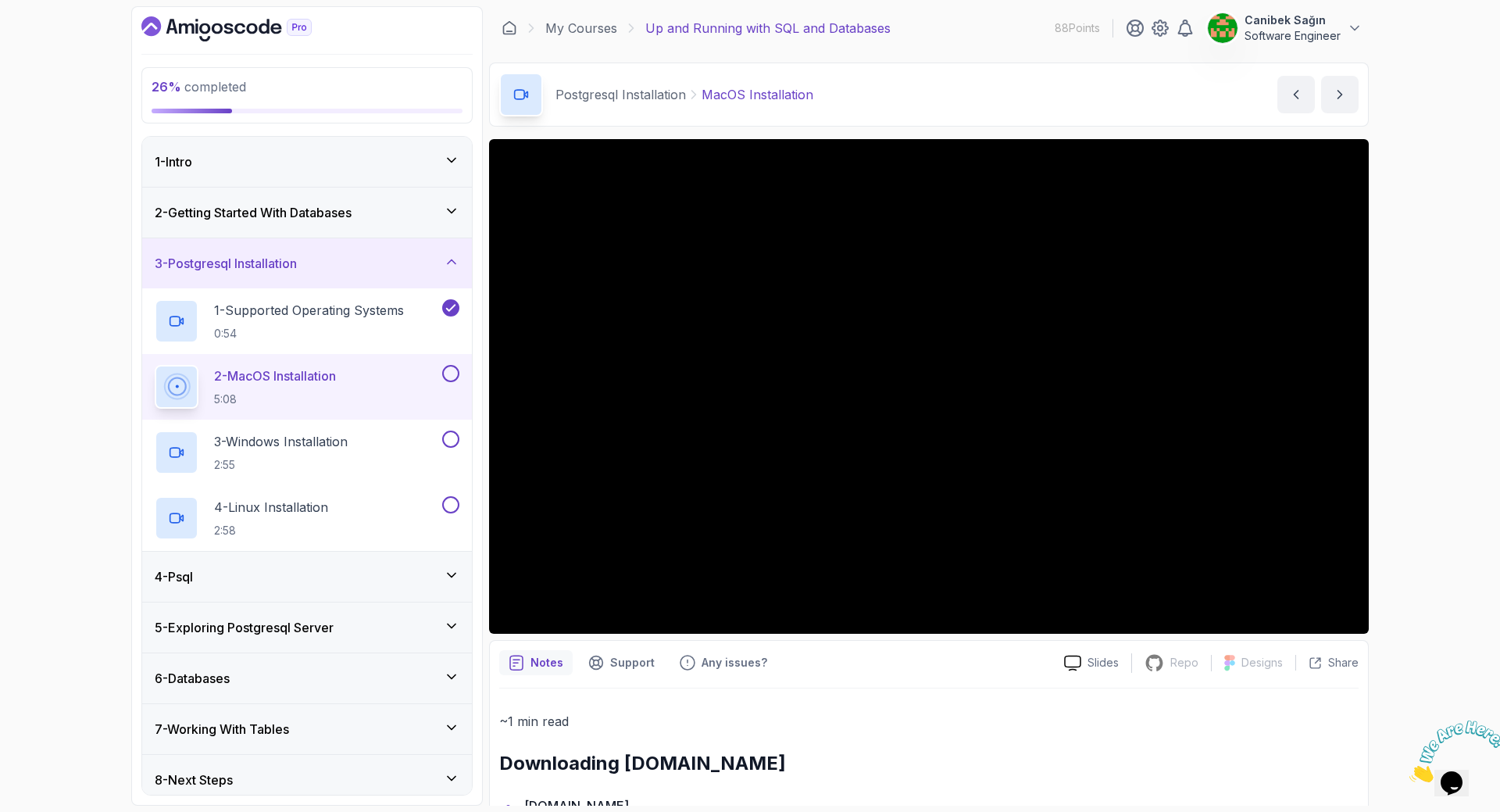
click at [439, 273] on div "3 - Postgresql Installation" at bounding box center [307, 264] width 330 height 50
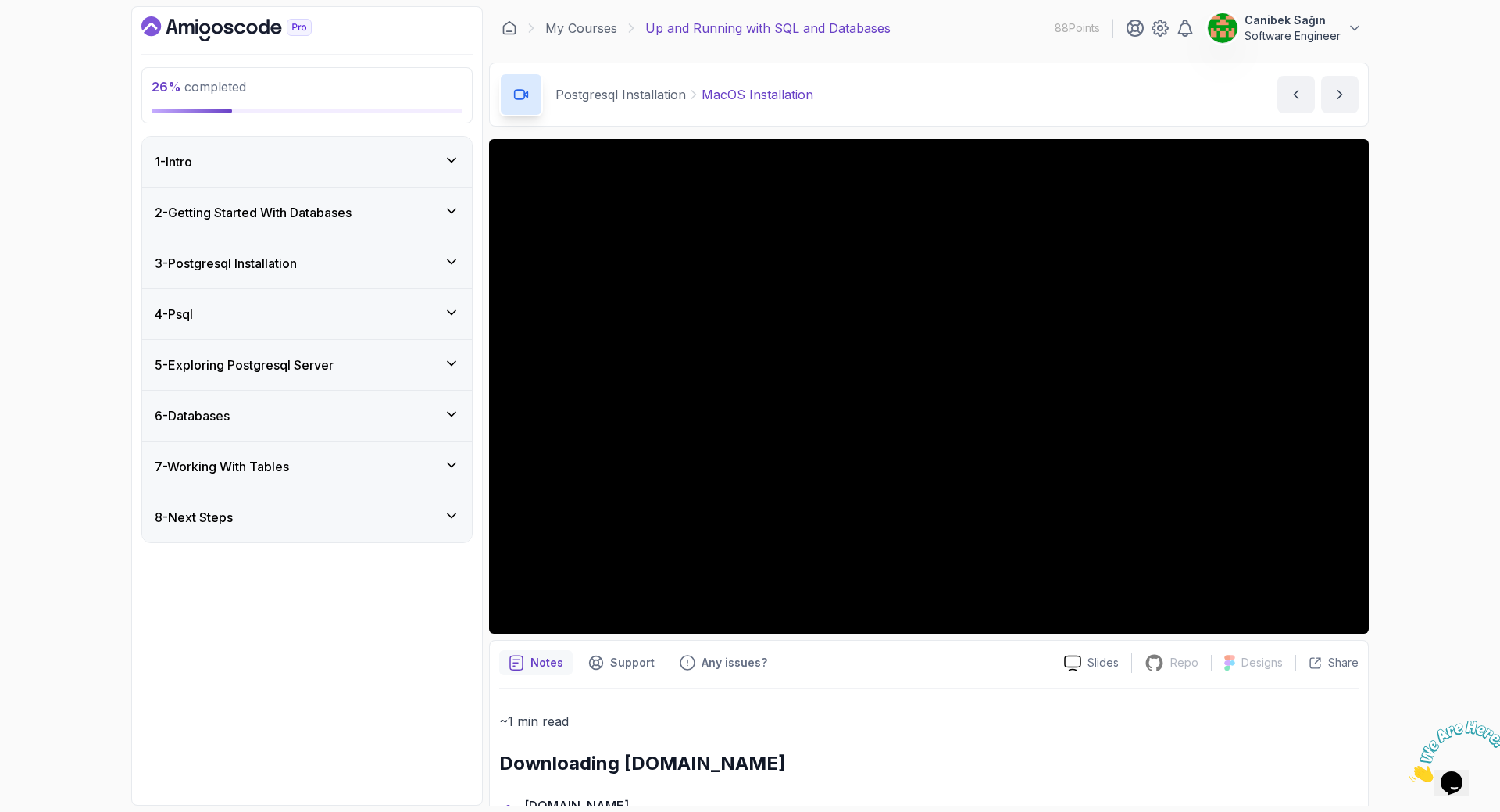
click at [420, 318] on div "4 - Psql" at bounding box center [307, 313] width 304 height 19
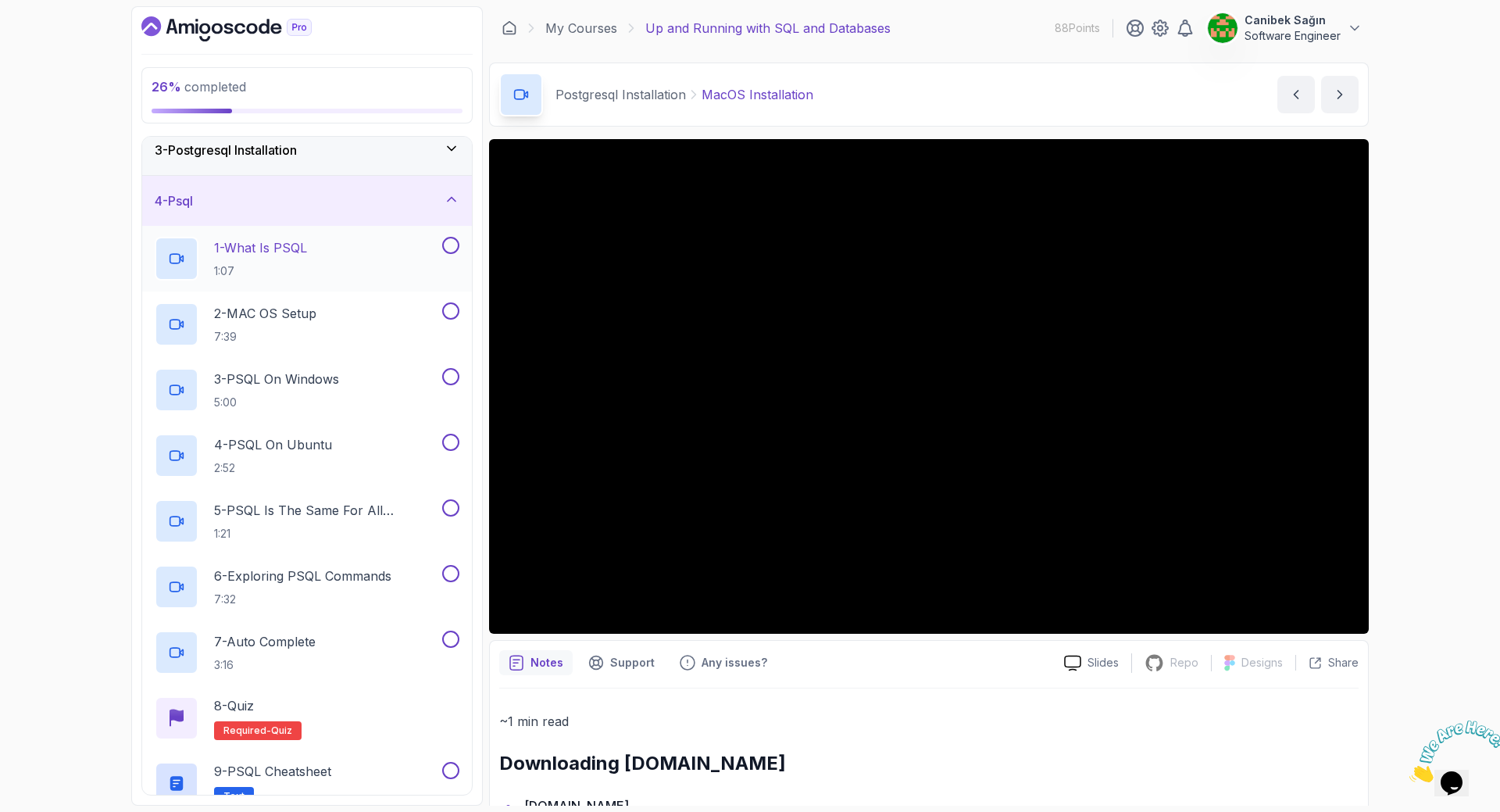
scroll to position [78, 0]
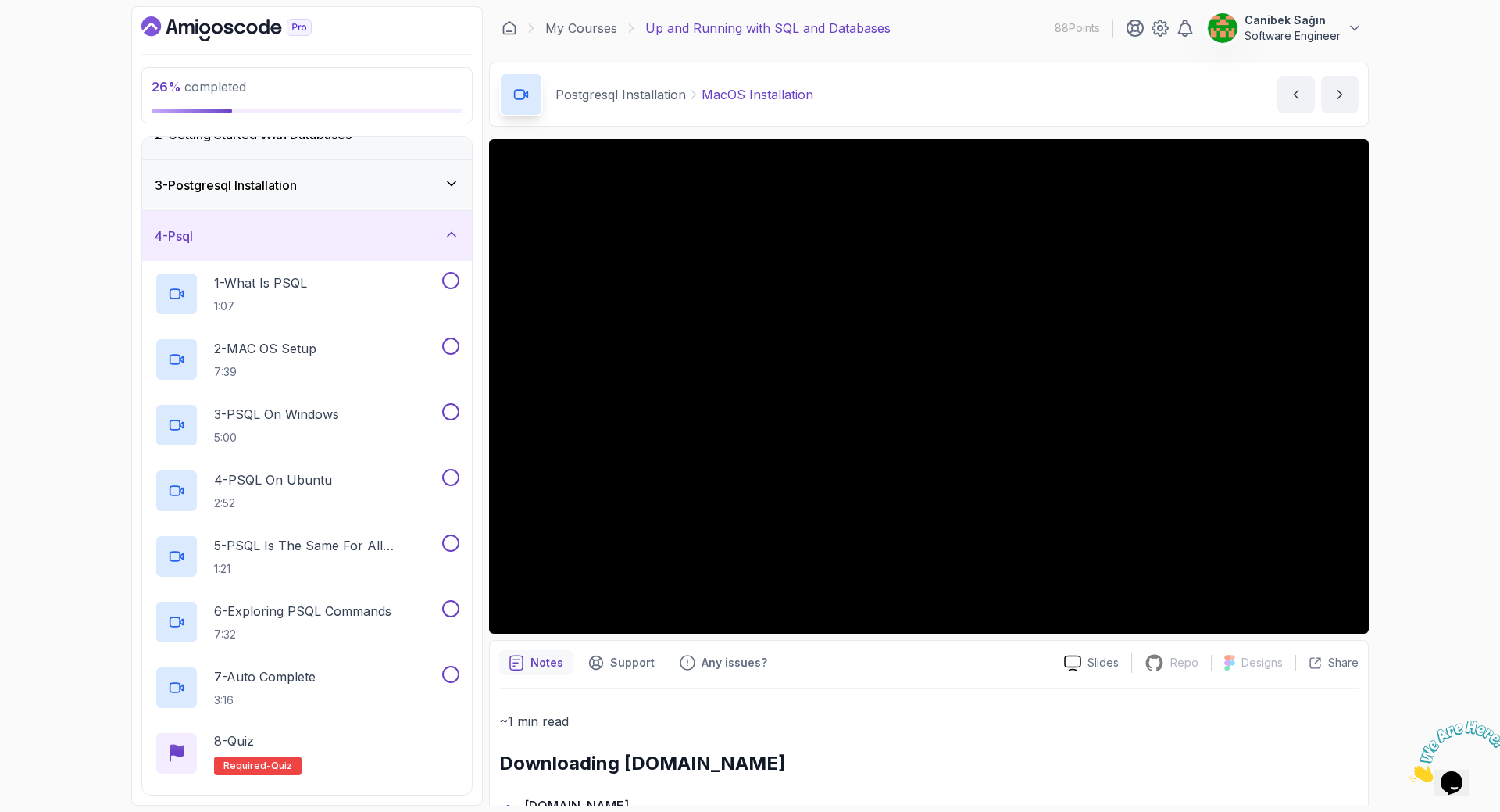
click at [379, 244] on div "4 - Psql" at bounding box center [307, 236] width 304 height 19
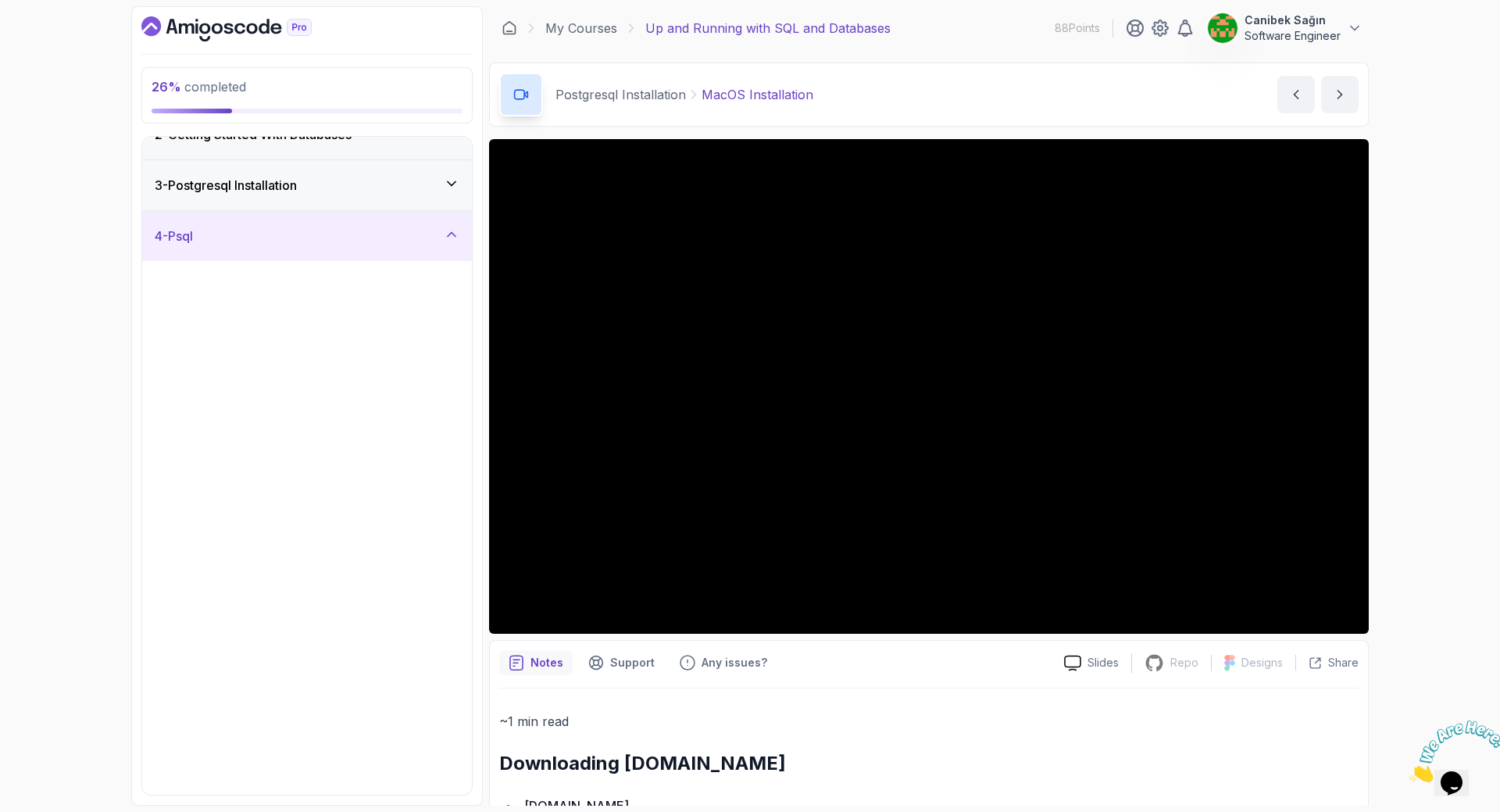
scroll to position [0, 0]
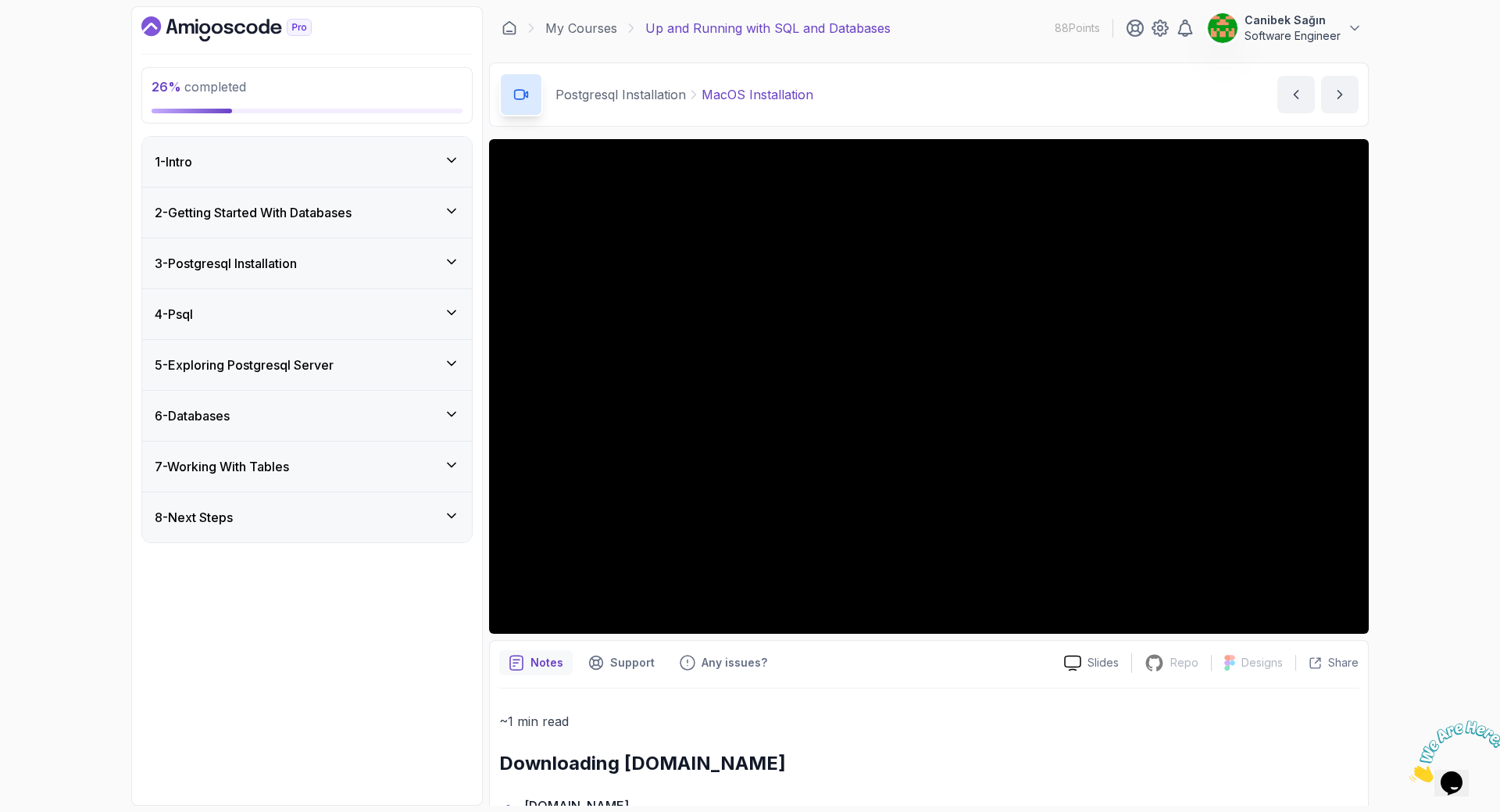
click at [366, 351] on div "5 - Exploring Postgresql Server" at bounding box center [307, 365] width 330 height 50
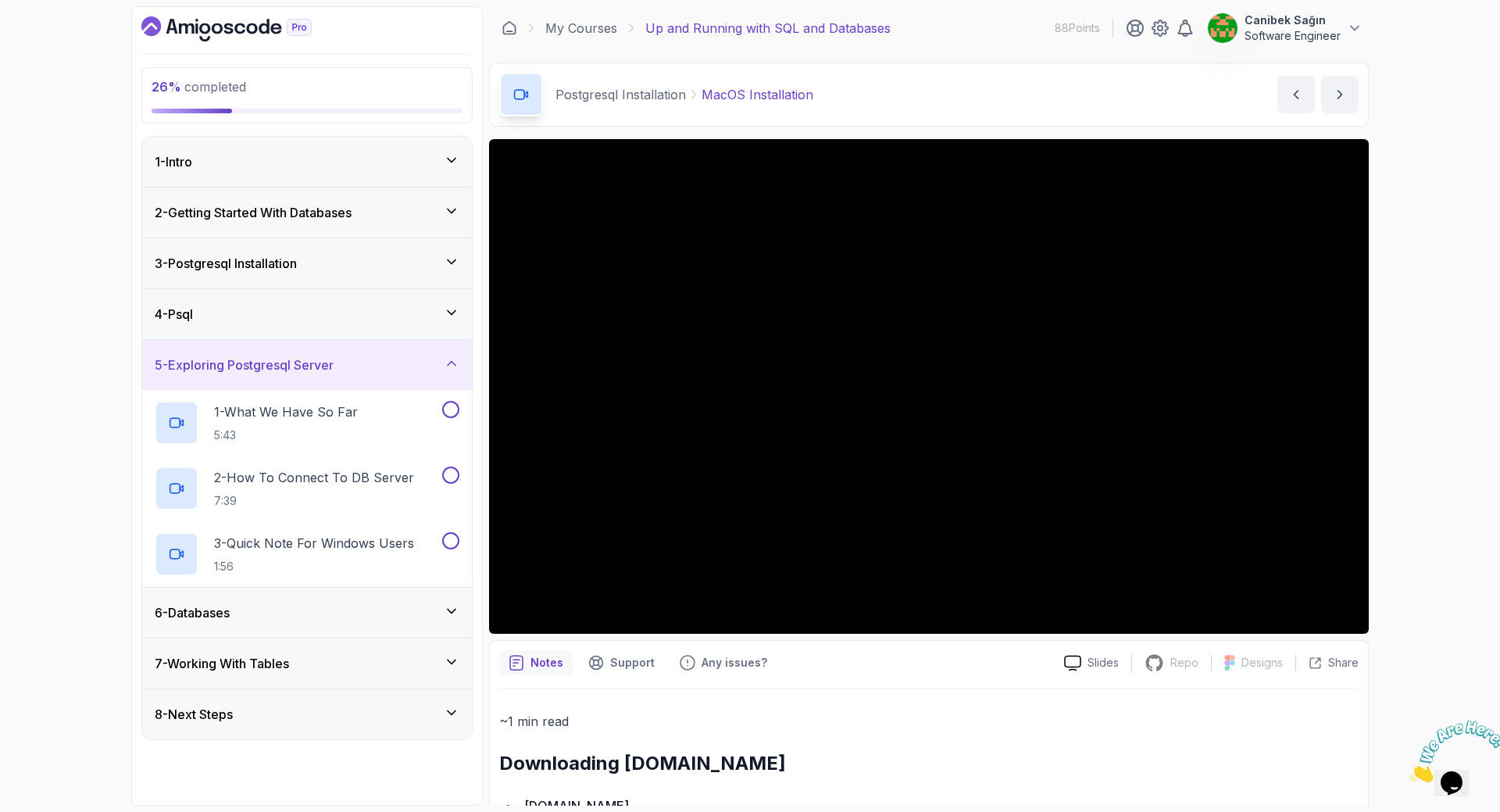
click at [364, 356] on div "5 - Exploring Postgresql Server" at bounding box center [307, 365] width 304 height 19
